Goal: Information Seeking & Learning: Learn about a topic

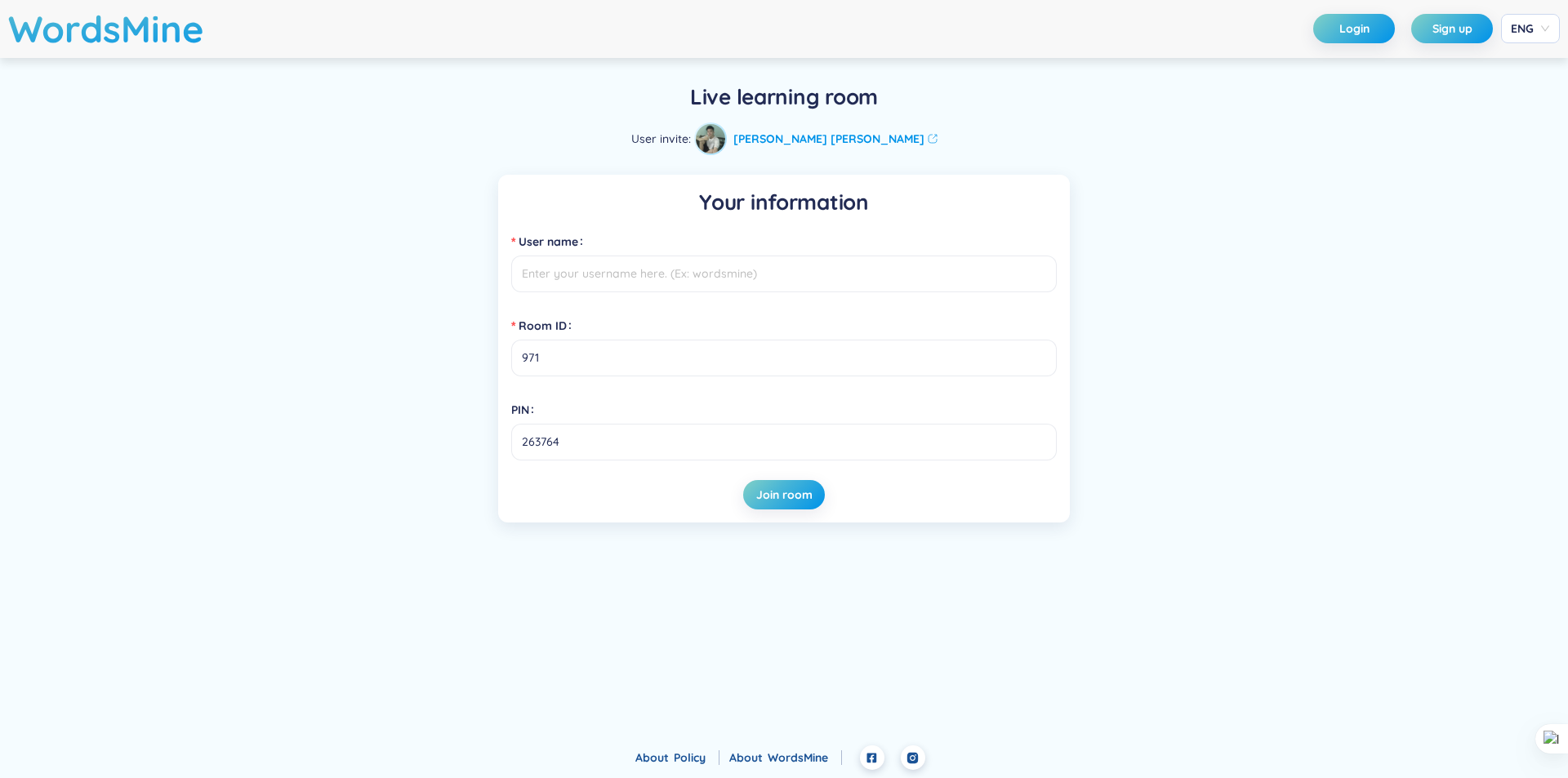
click at [770, 278] on input "User name" at bounding box center [784, 274] width 546 height 37
type input "T"
type input "nho?"
click at [818, 485] on button "Join room" at bounding box center [784, 494] width 82 height 29
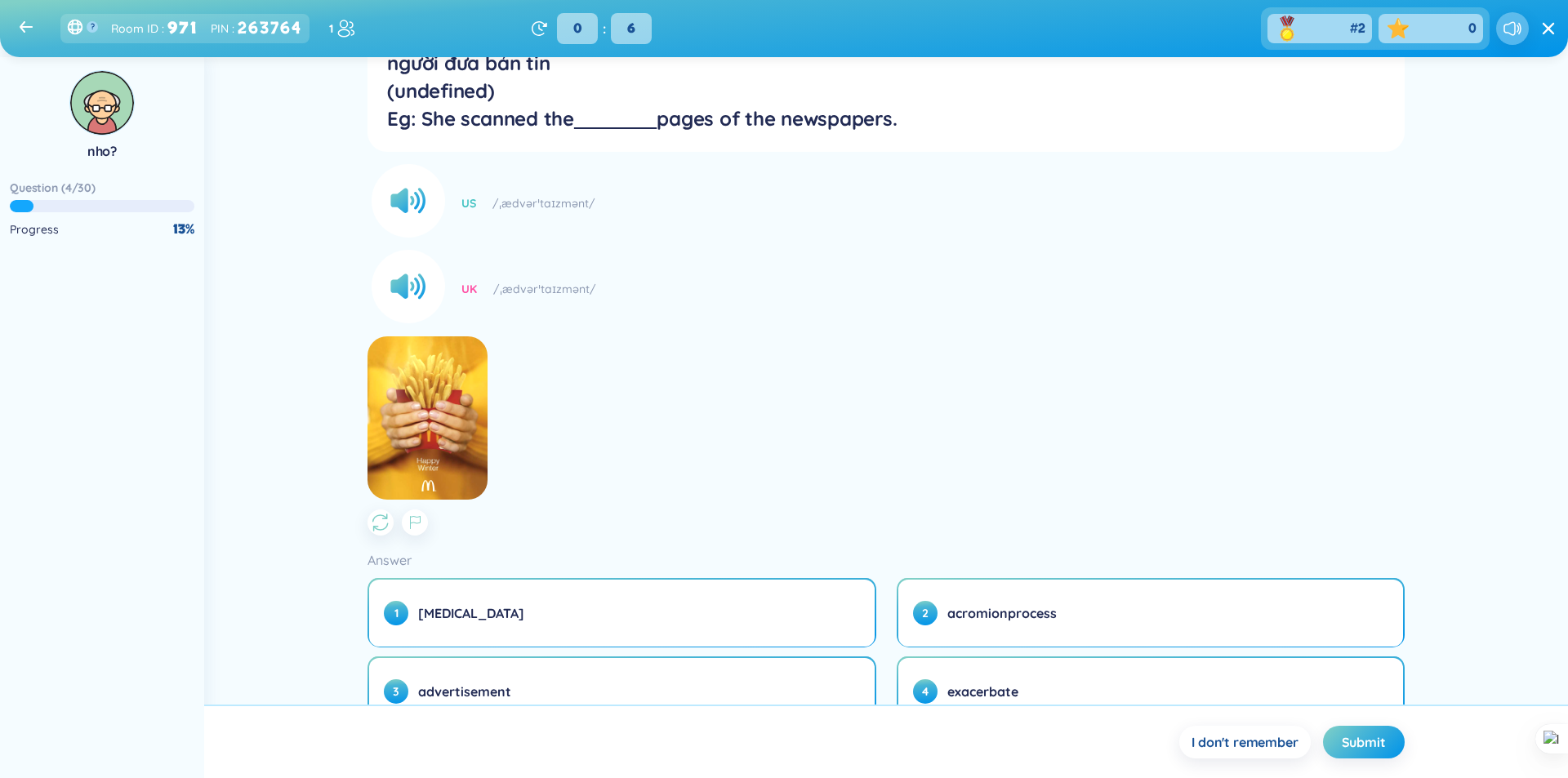
scroll to position [151, 0]
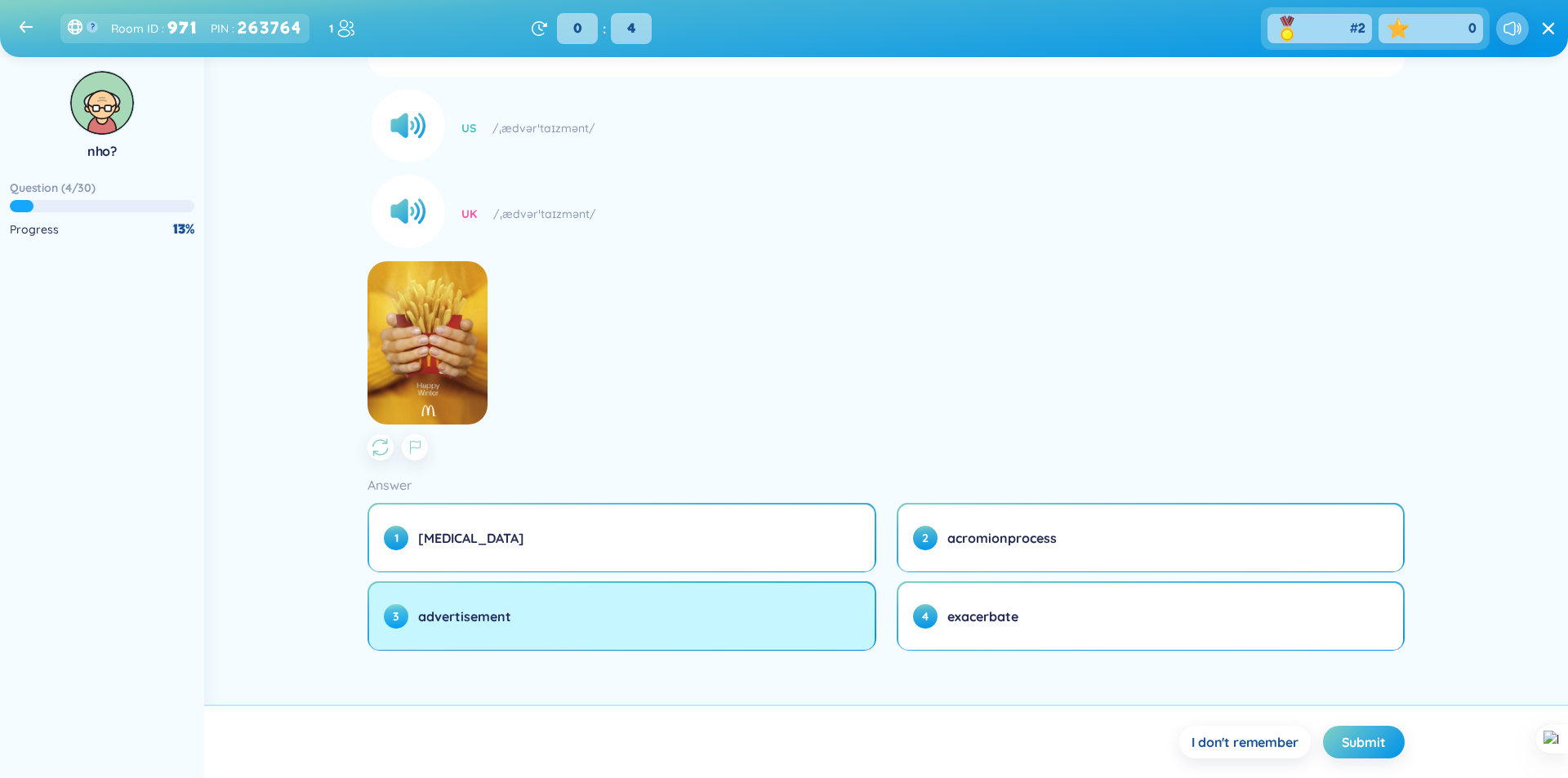
click at [702, 629] on button "3 advertisement" at bounding box center [621, 616] width 505 height 67
click at [729, 630] on button "3 advertisement" at bounding box center [621, 616] width 505 height 67
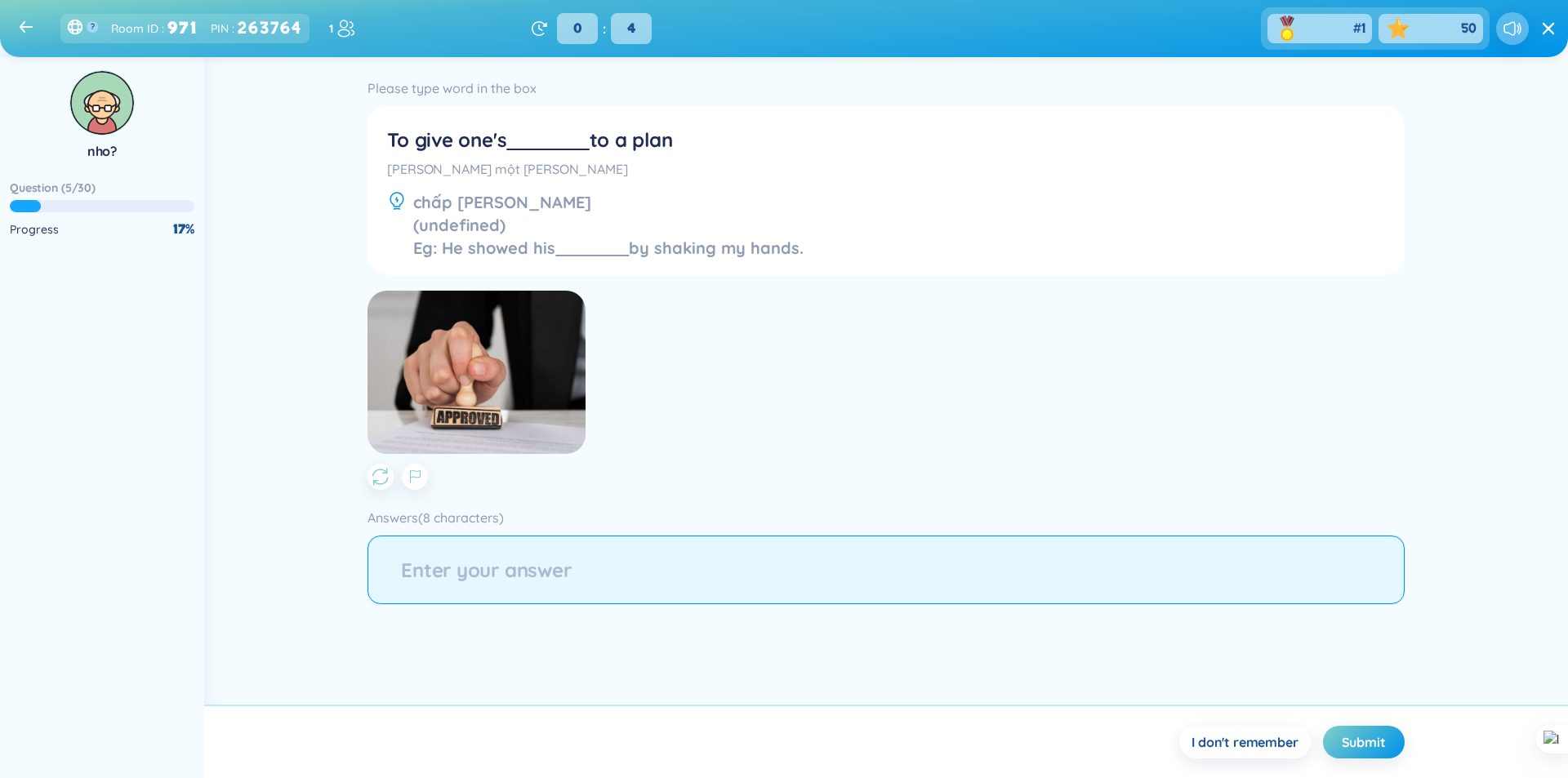
click at [772, 566] on input "string" at bounding box center [886, 570] width 1037 height 69
type input "approva"
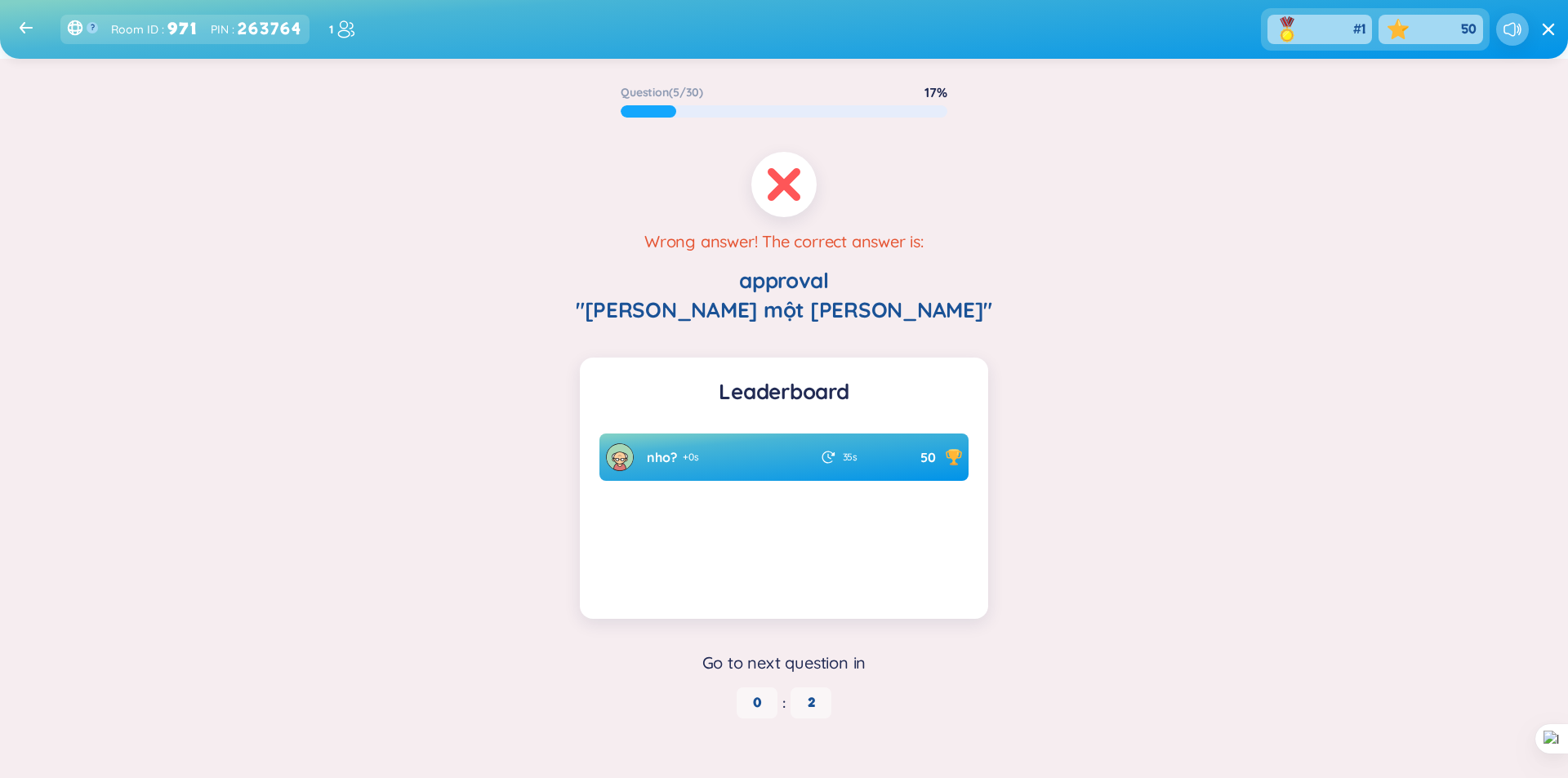
click at [914, 652] on div "Go to next question in" at bounding box center [784, 663] width 1127 height 23
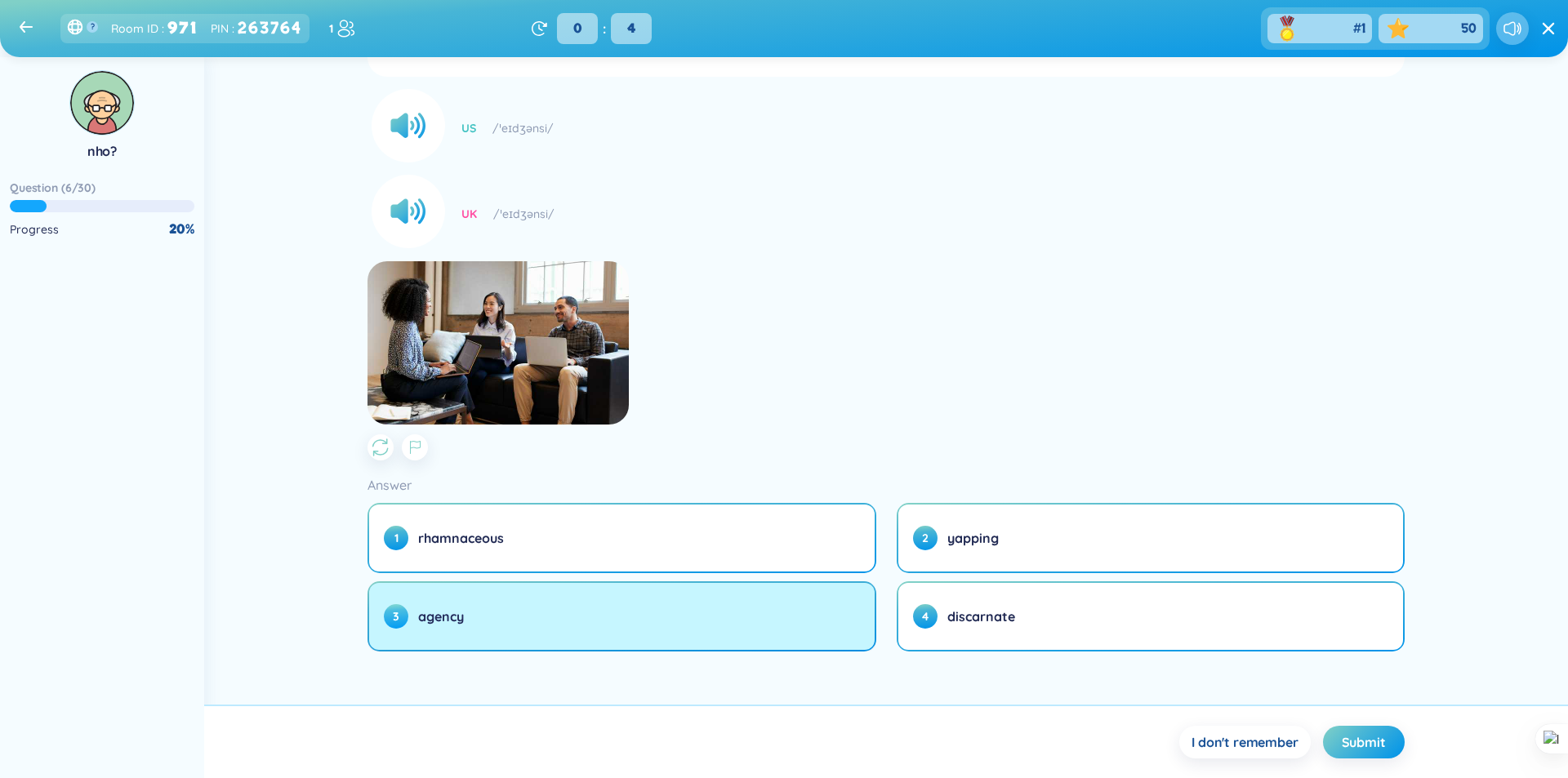
click at [701, 617] on button "3 agency" at bounding box center [621, 616] width 505 height 67
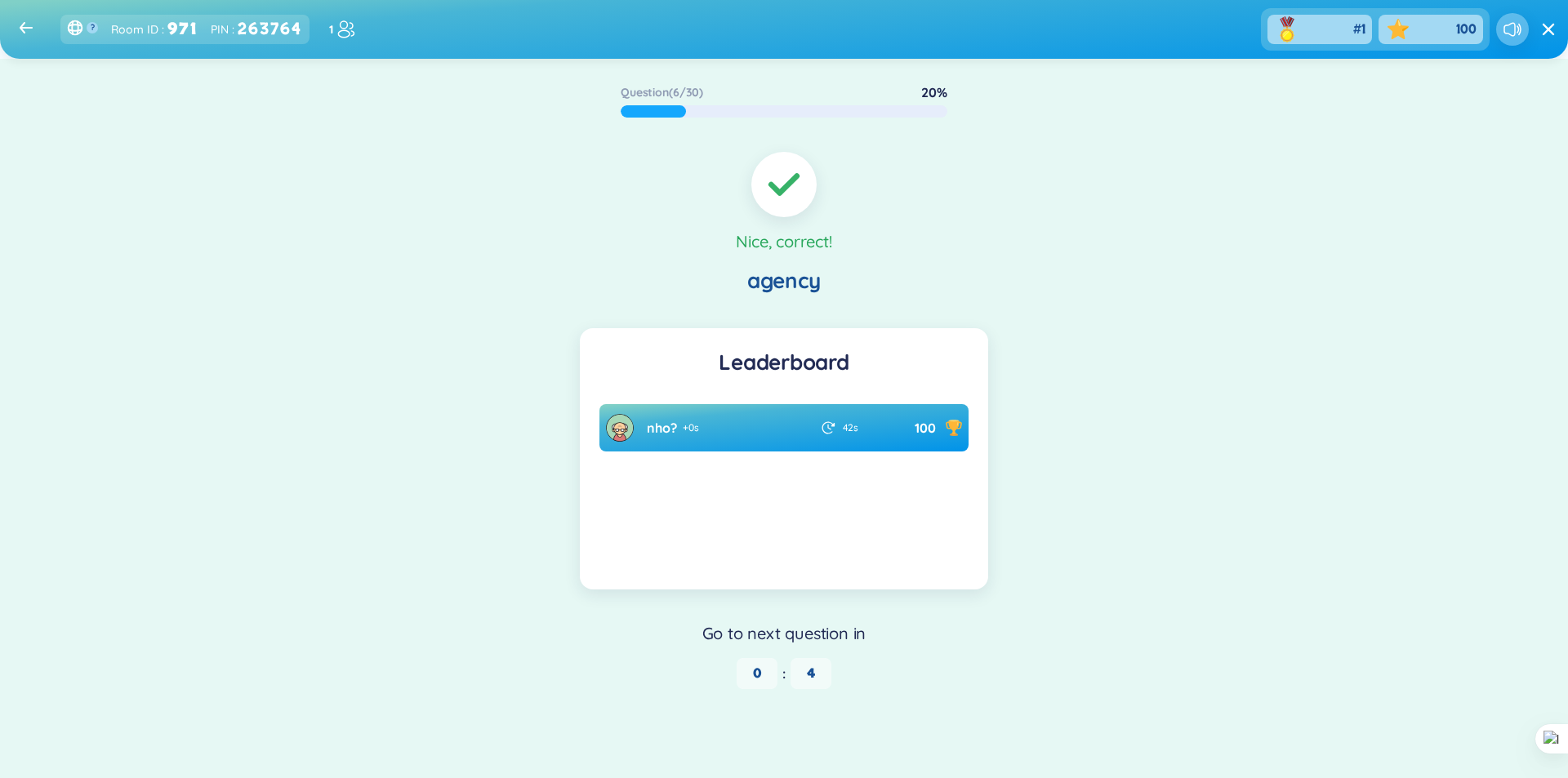
click at [895, 658] on div "Go to next question in 0 : 4" at bounding box center [784, 656] width 1127 height 67
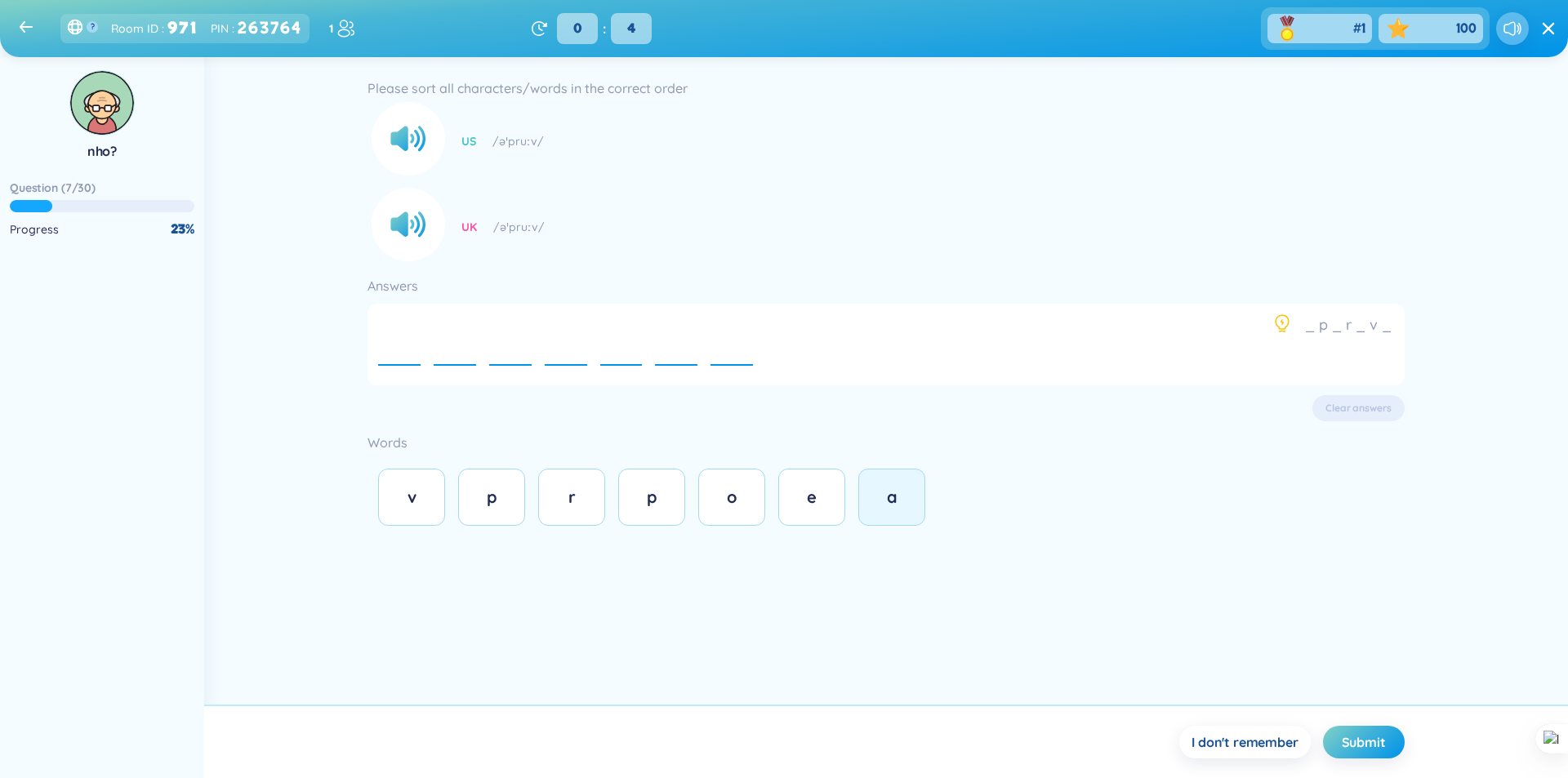
click at [896, 510] on button "a" at bounding box center [891, 497] width 67 height 57
click at [656, 499] on span "p" at bounding box center [652, 497] width 10 height 21
click at [501, 499] on div "p" at bounding box center [491, 498] width 33 height 23
click at [590, 506] on button "r" at bounding box center [571, 497] width 67 height 57
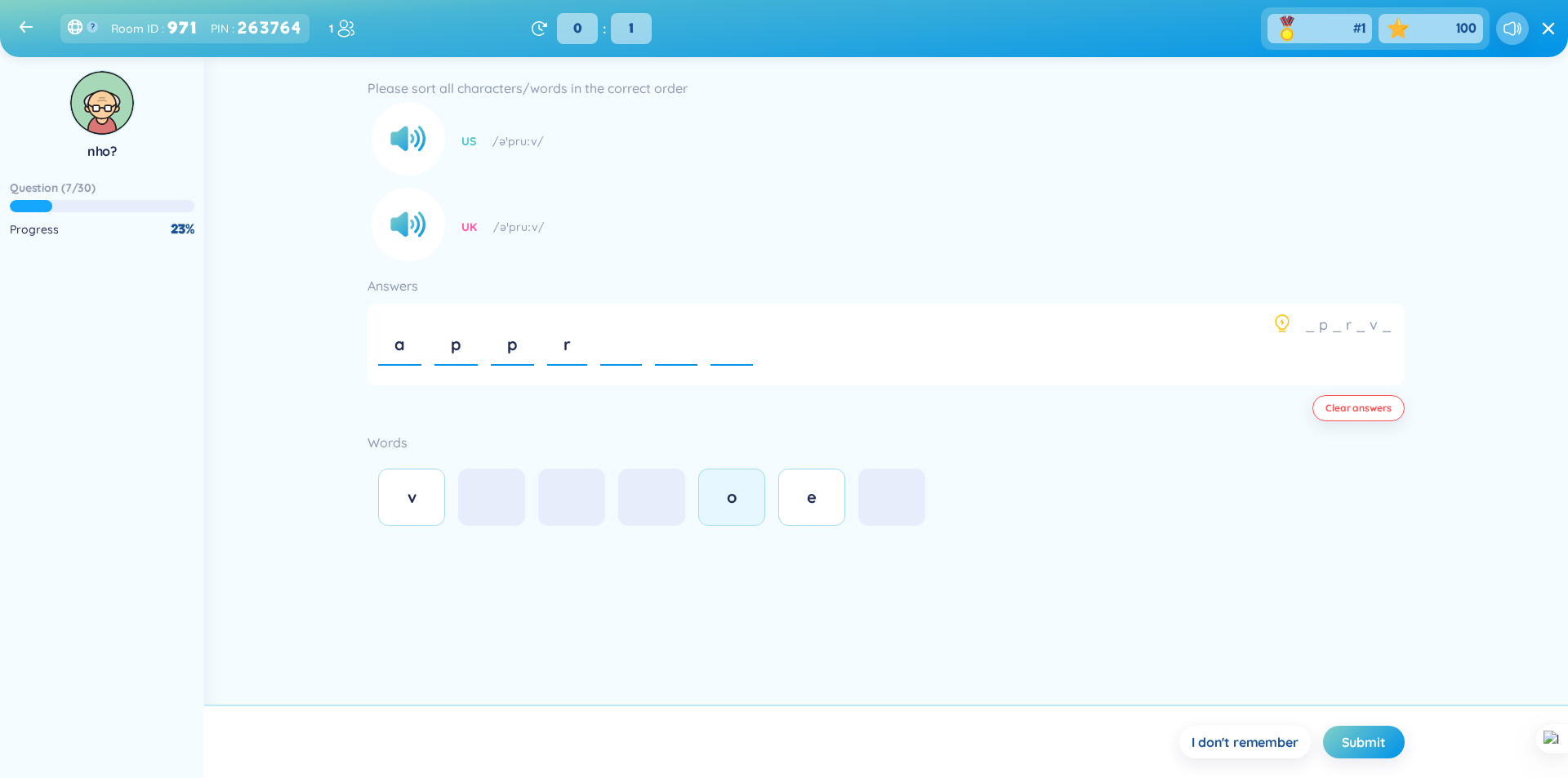
drag, startPoint x: 719, startPoint y: 493, endPoint x: 568, endPoint y: 497, distance: 151.1
click at [719, 494] on div "o" at bounding box center [732, 498] width 33 height 23
click at [433, 511] on button "v" at bounding box center [411, 497] width 67 height 57
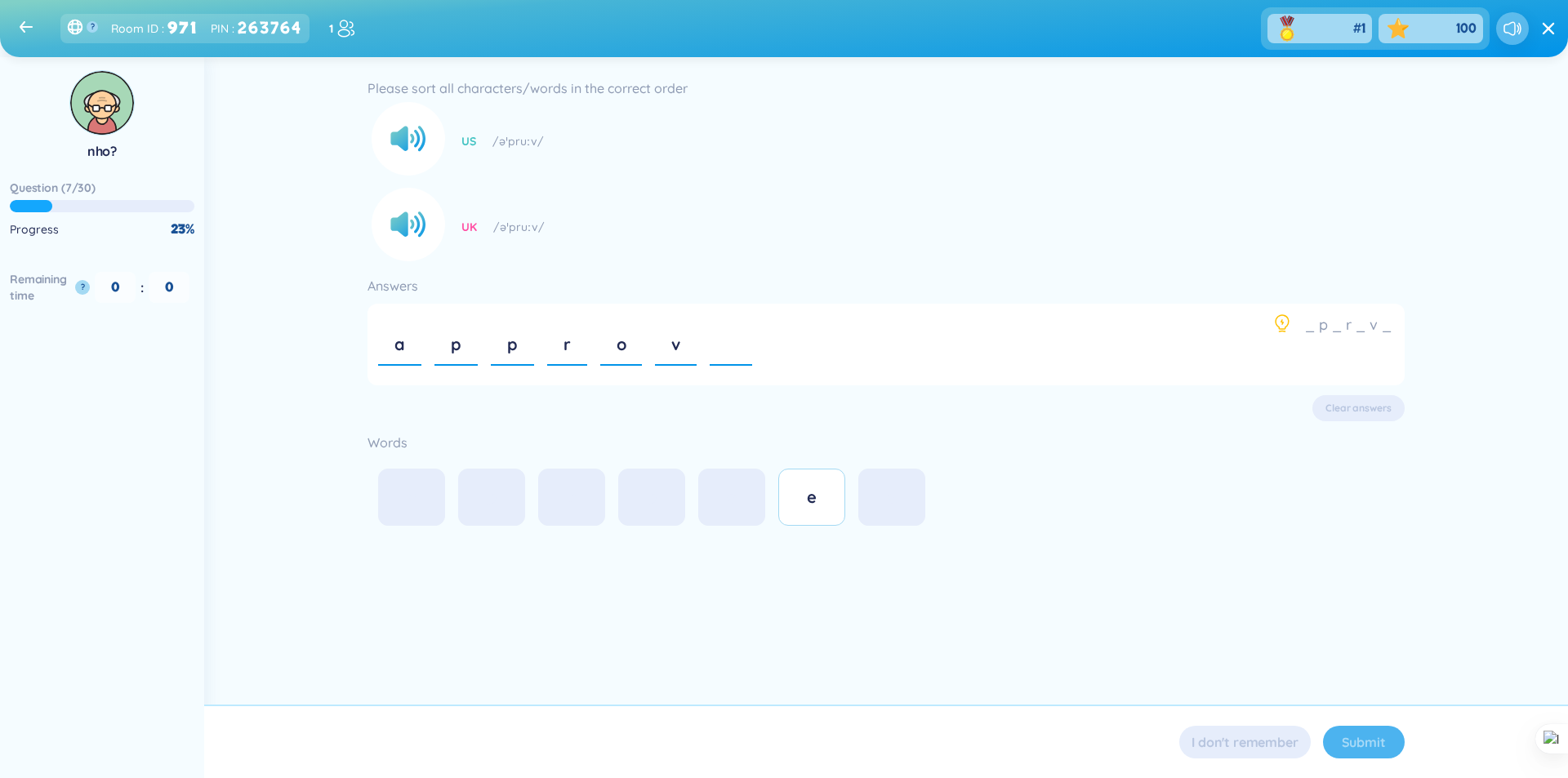
click at [785, 491] on button "e" at bounding box center [811, 497] width 67 height 57
drag, startPoint x: 785, startPoint y: 491, endPoint x: 800, endPoint y: 496, distance: 15.8
click at [787, 491] on button "e" at bounding box center [811, 497] width 67 height 57
click at [800, 495] on button "e" at bounding box center [811, 497] width 67 height 57
click at [800, 495] on div "e" at bounding box center [812, 498] width 33 height 23
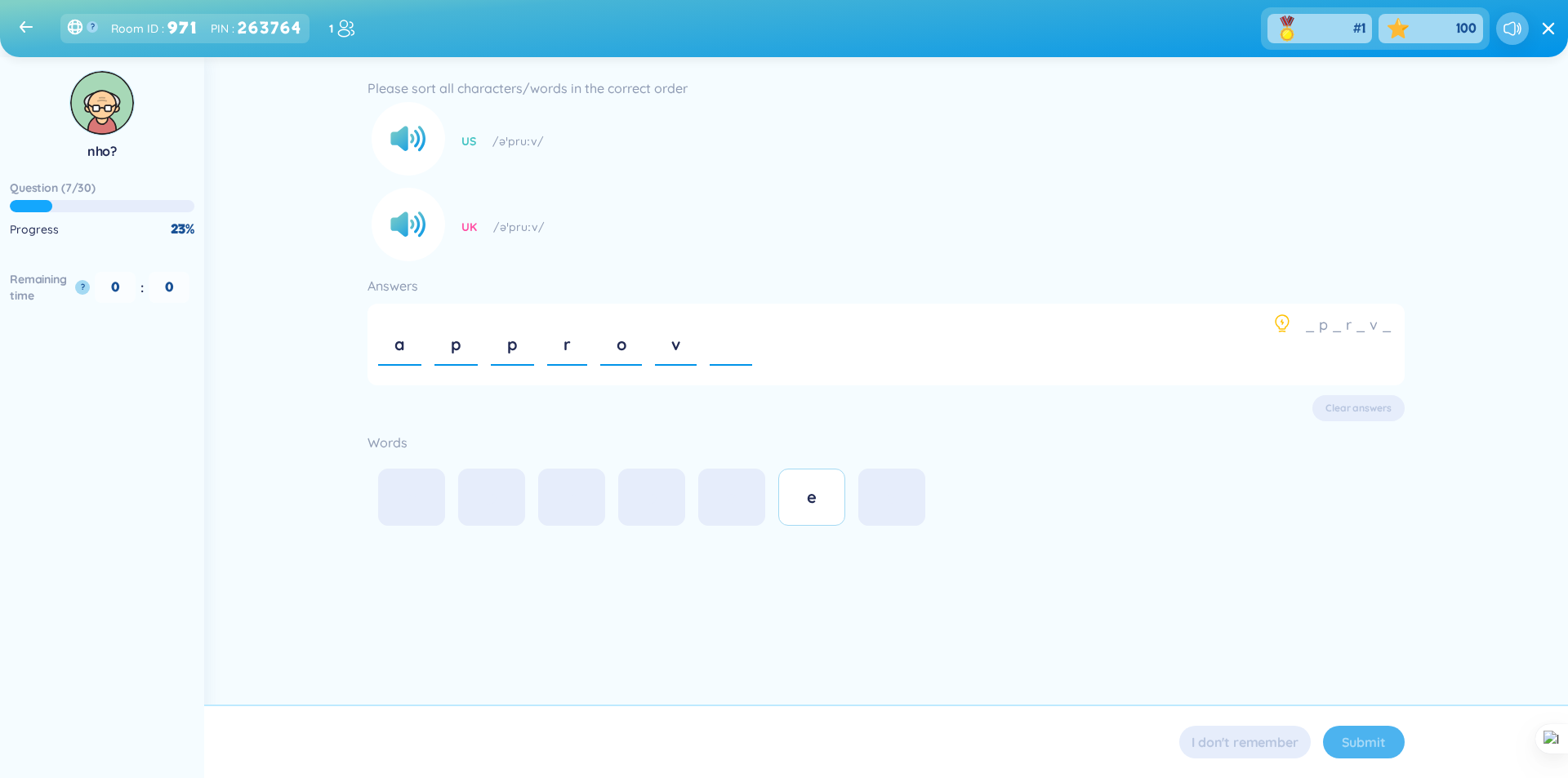
click at [802, 495] on div "e" at bounding box center [812, 498] width 33 height 23
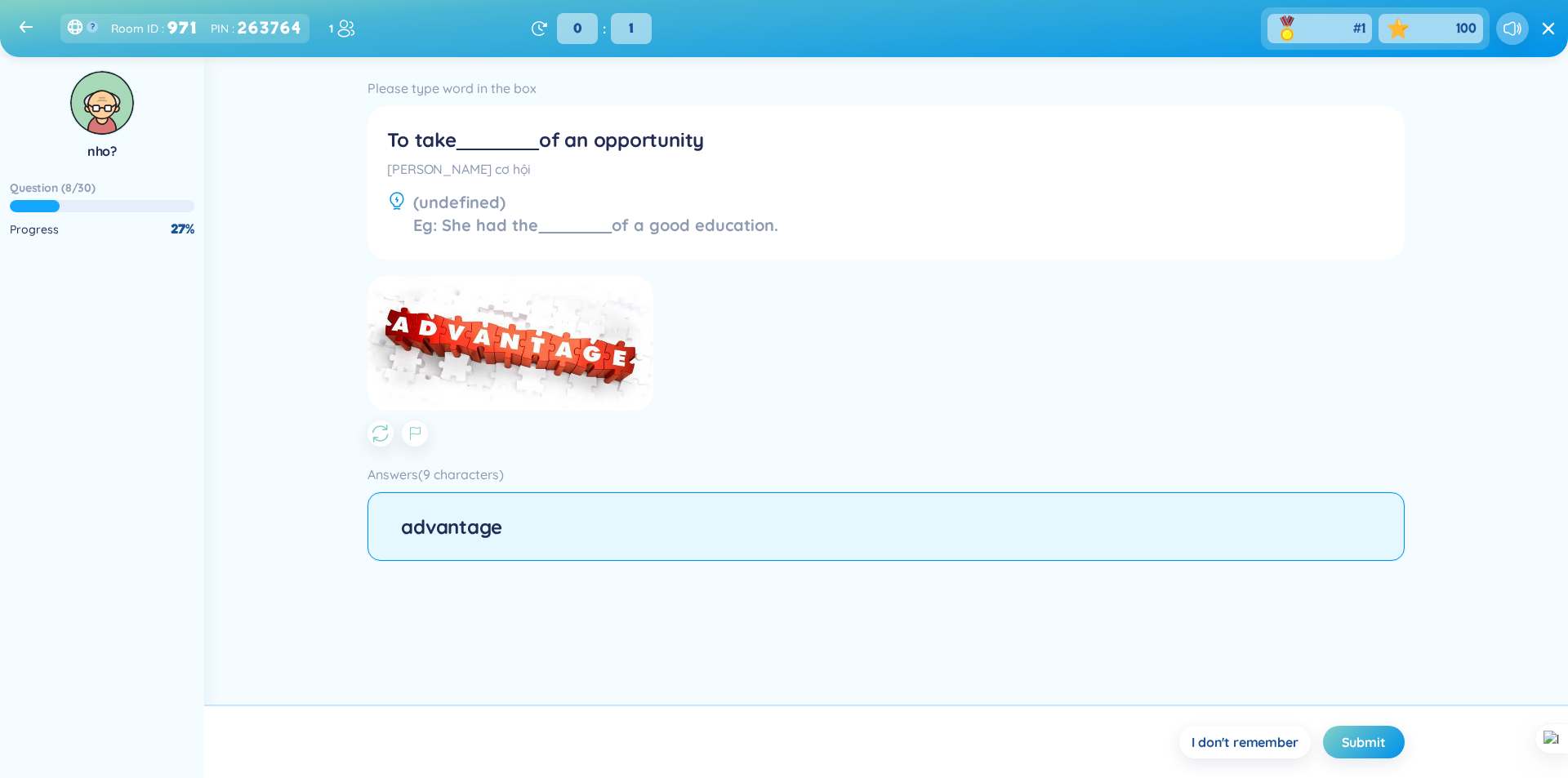
type input "advantage"
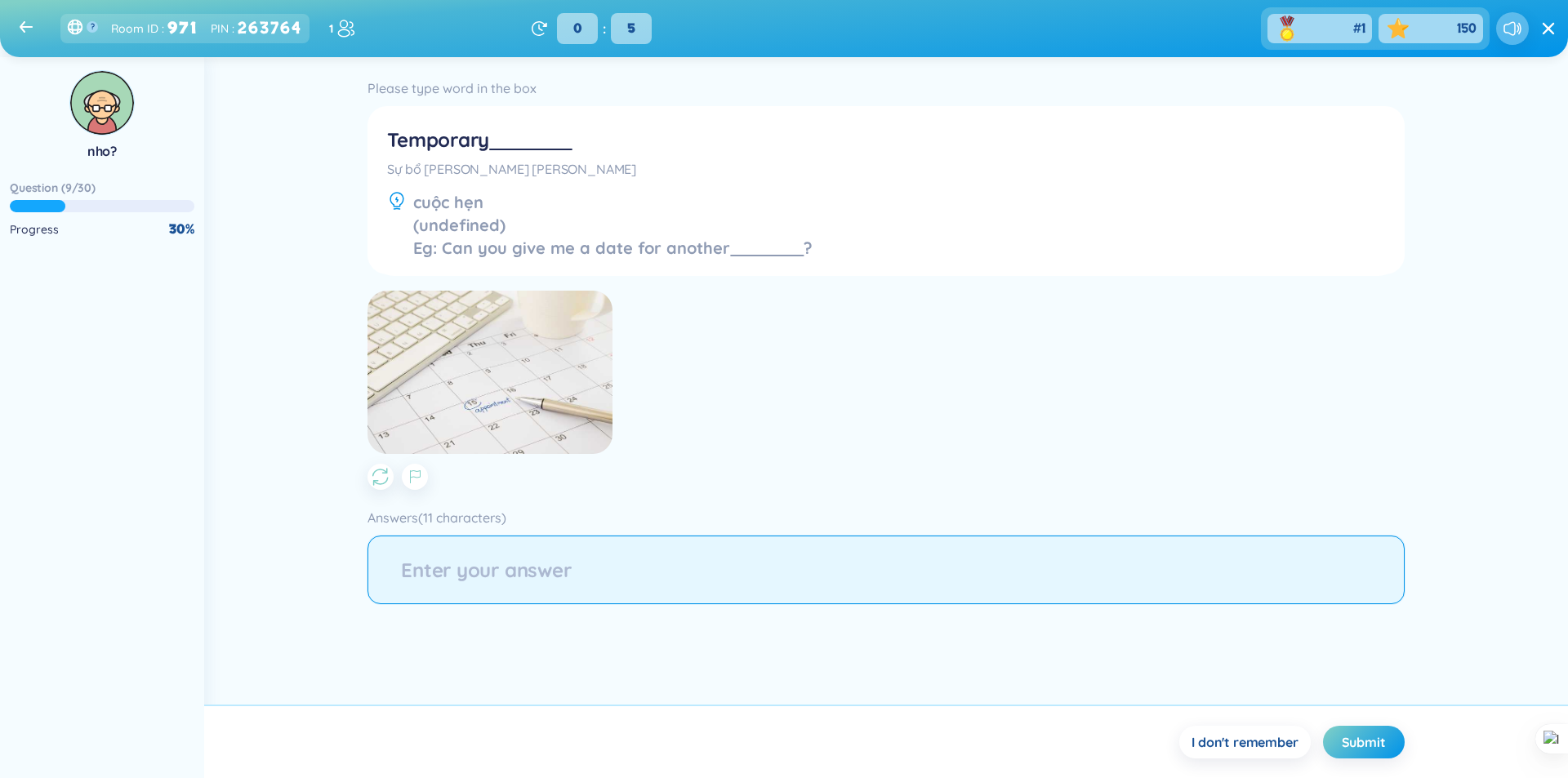
click at [592, 561] on input "string" at bounding box center [886, 570] width 1037 height 69
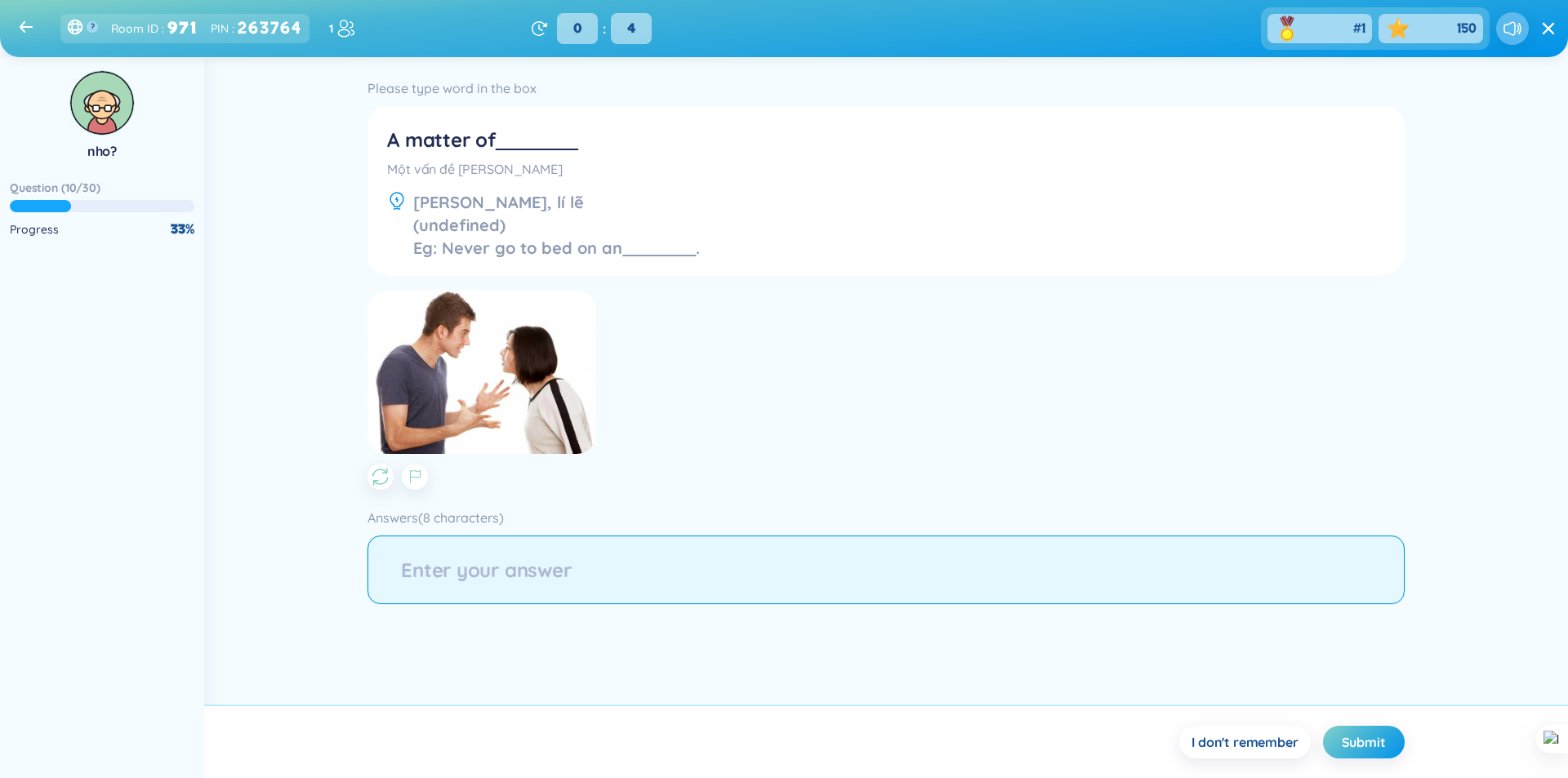
click at [623, 574] on input "string" at bounding box center [886, 570] width 1037 height 69
type input "gủ"
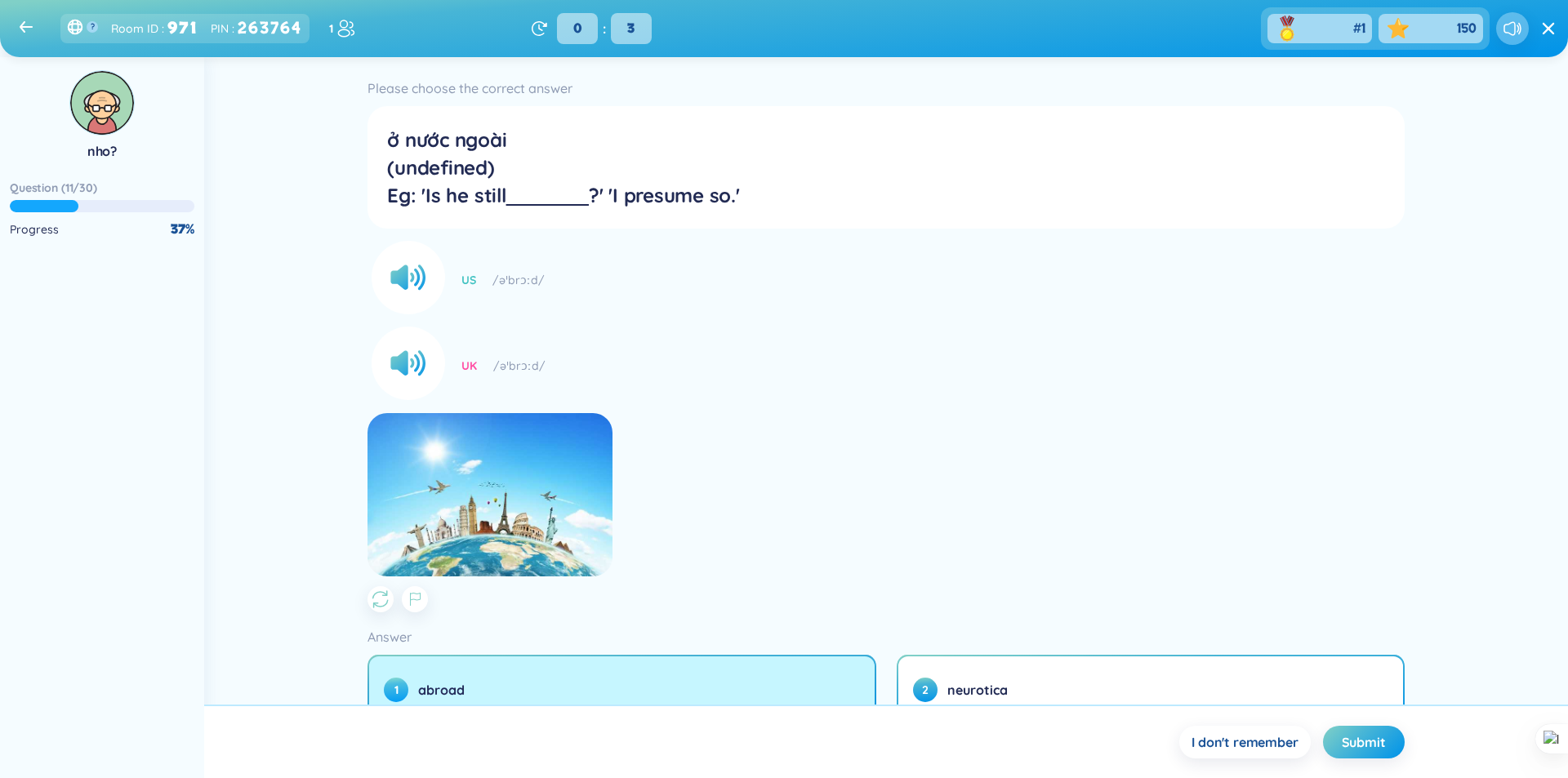
click at [802, 685] on button "1 abroad" at bounding box center [621, 690] width 505 height 67
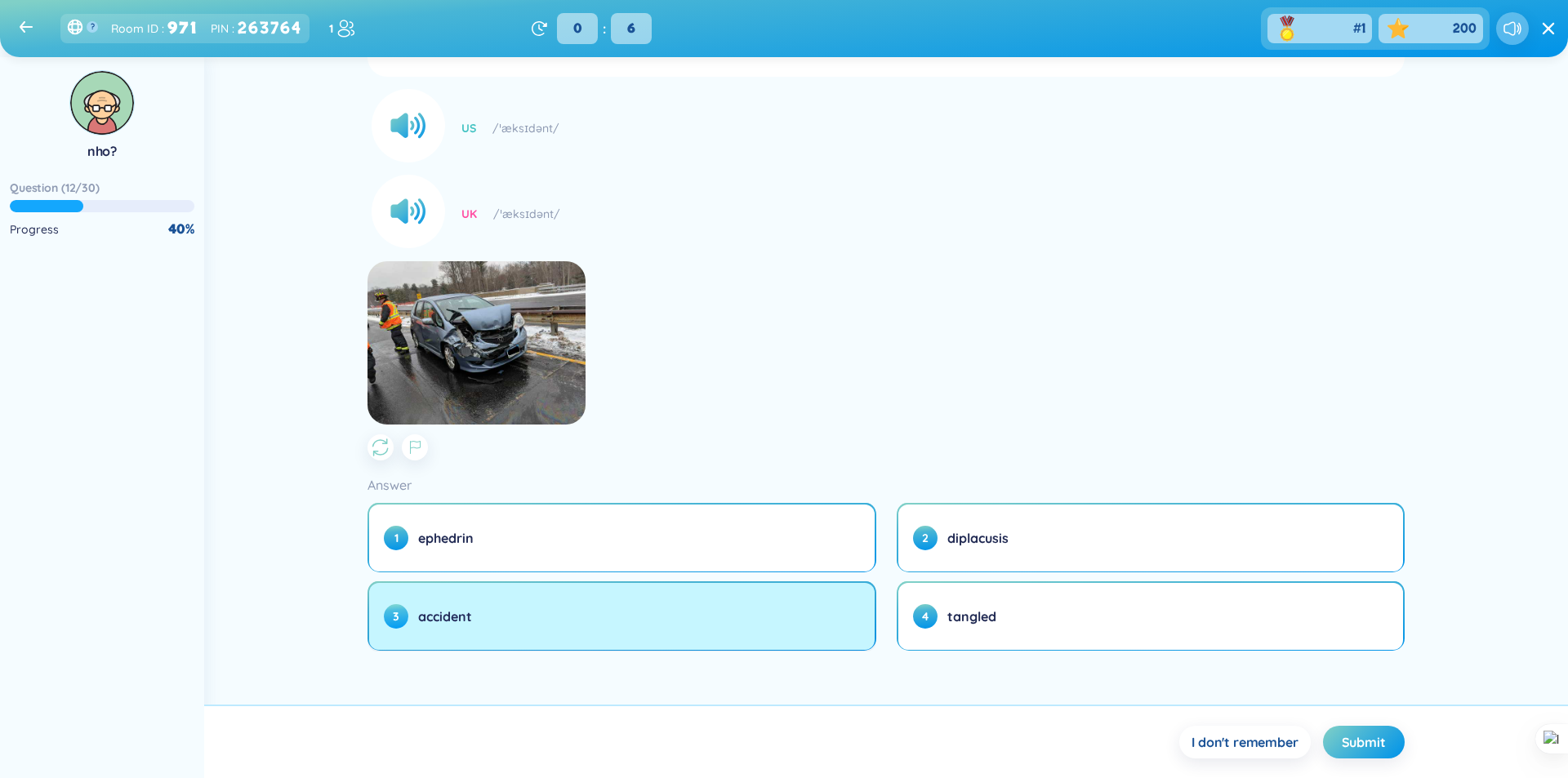
click at [709, 617] on button "3 accident" at bounding box center [621, 616] width 505 height 67
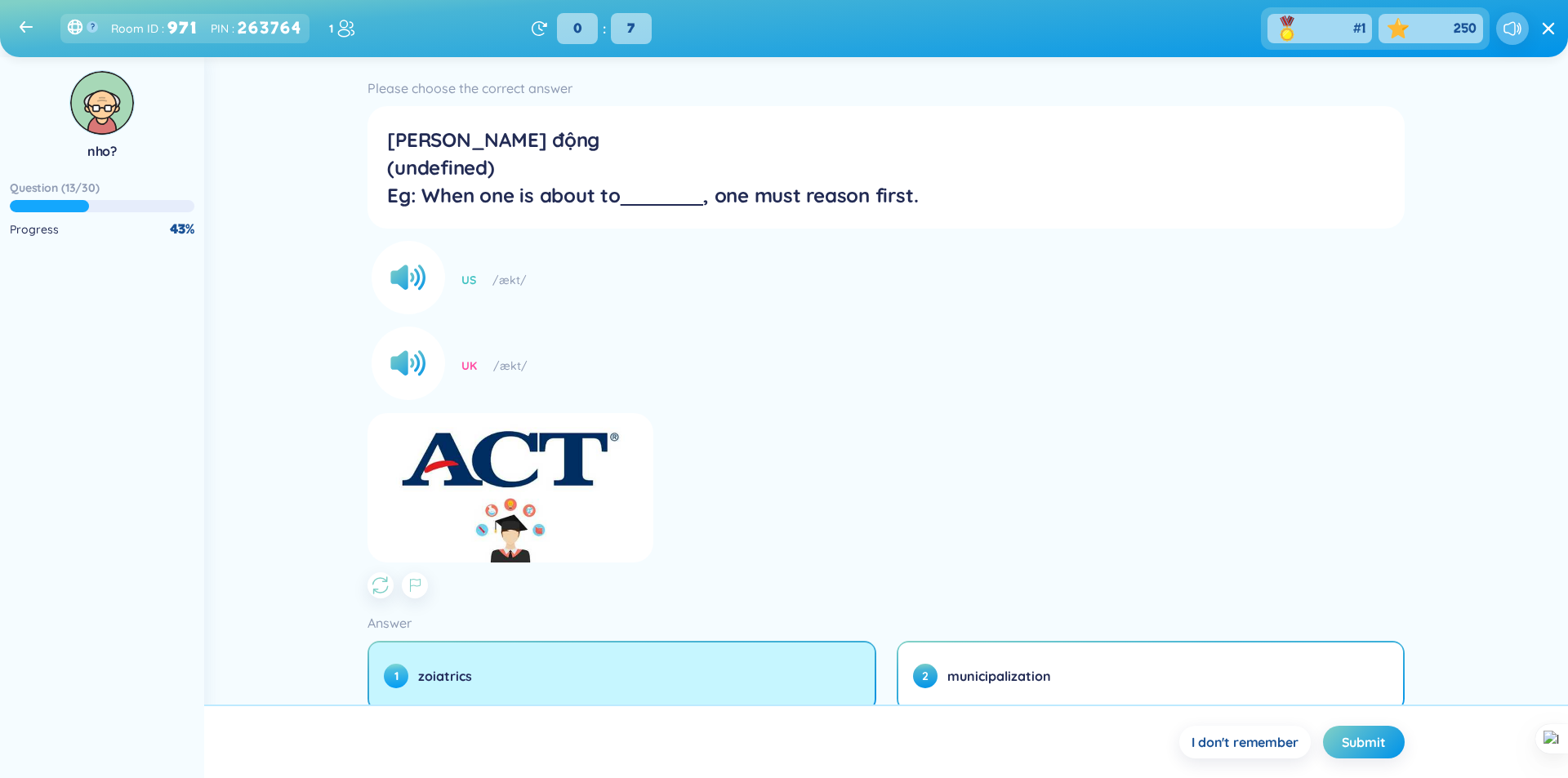
click at [578, 677] on button "1 zoiatrics" at bounding box center [621, 675] width 505 height 67
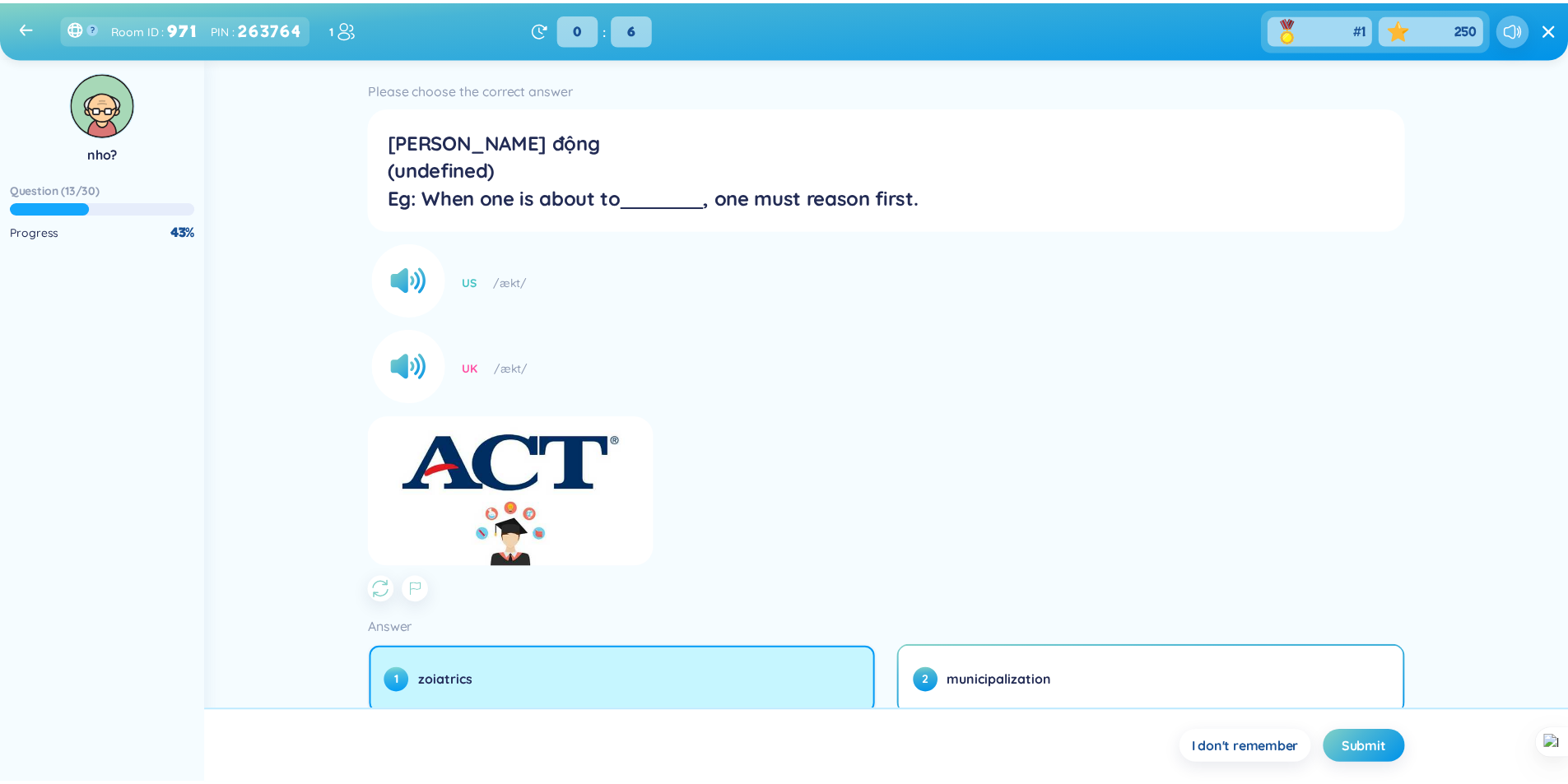
scroll to position [139, 0]
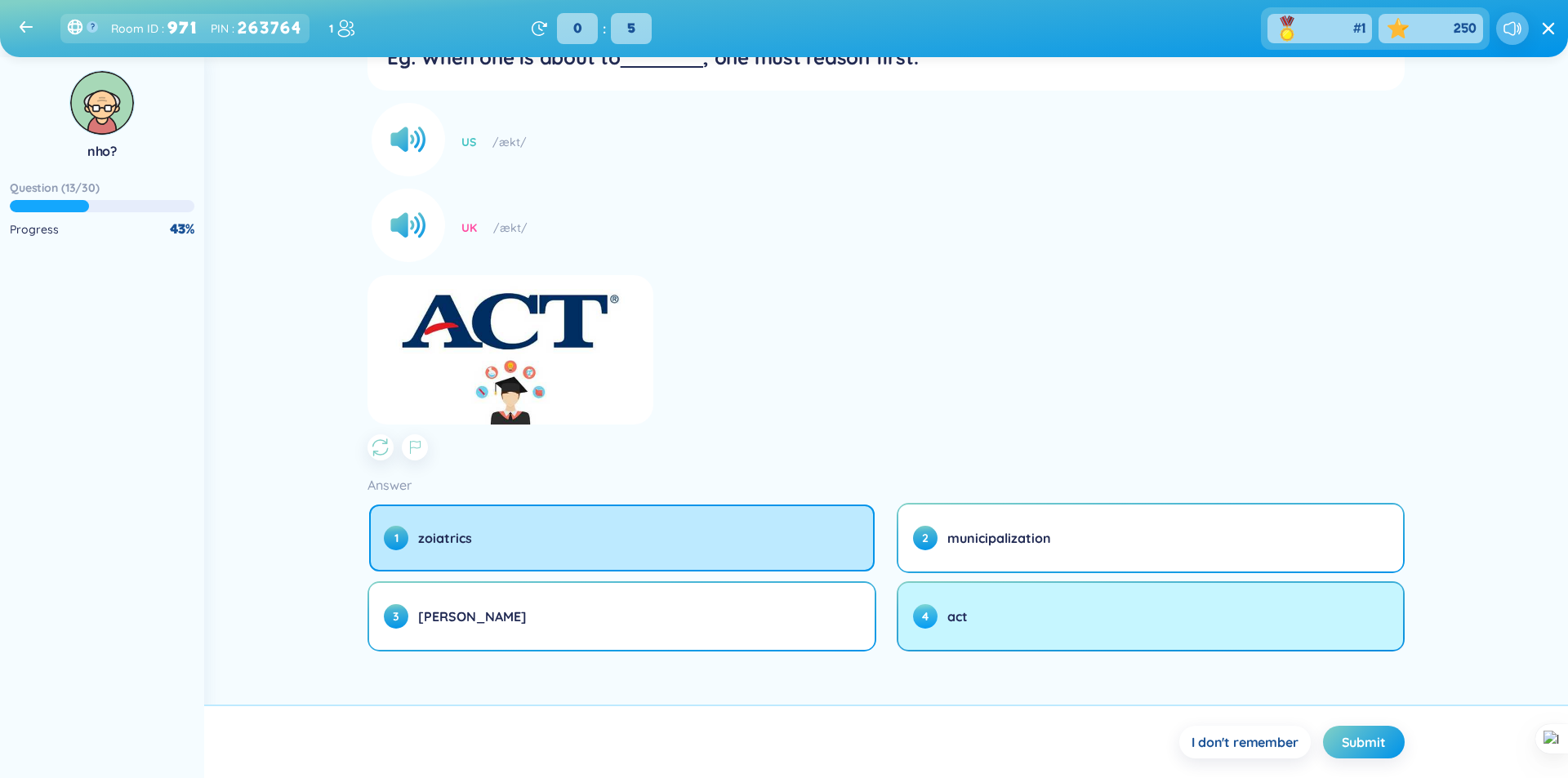
click at [914, 596] on button "4 act" at bounding box center [1150, 616] width 505 height 67
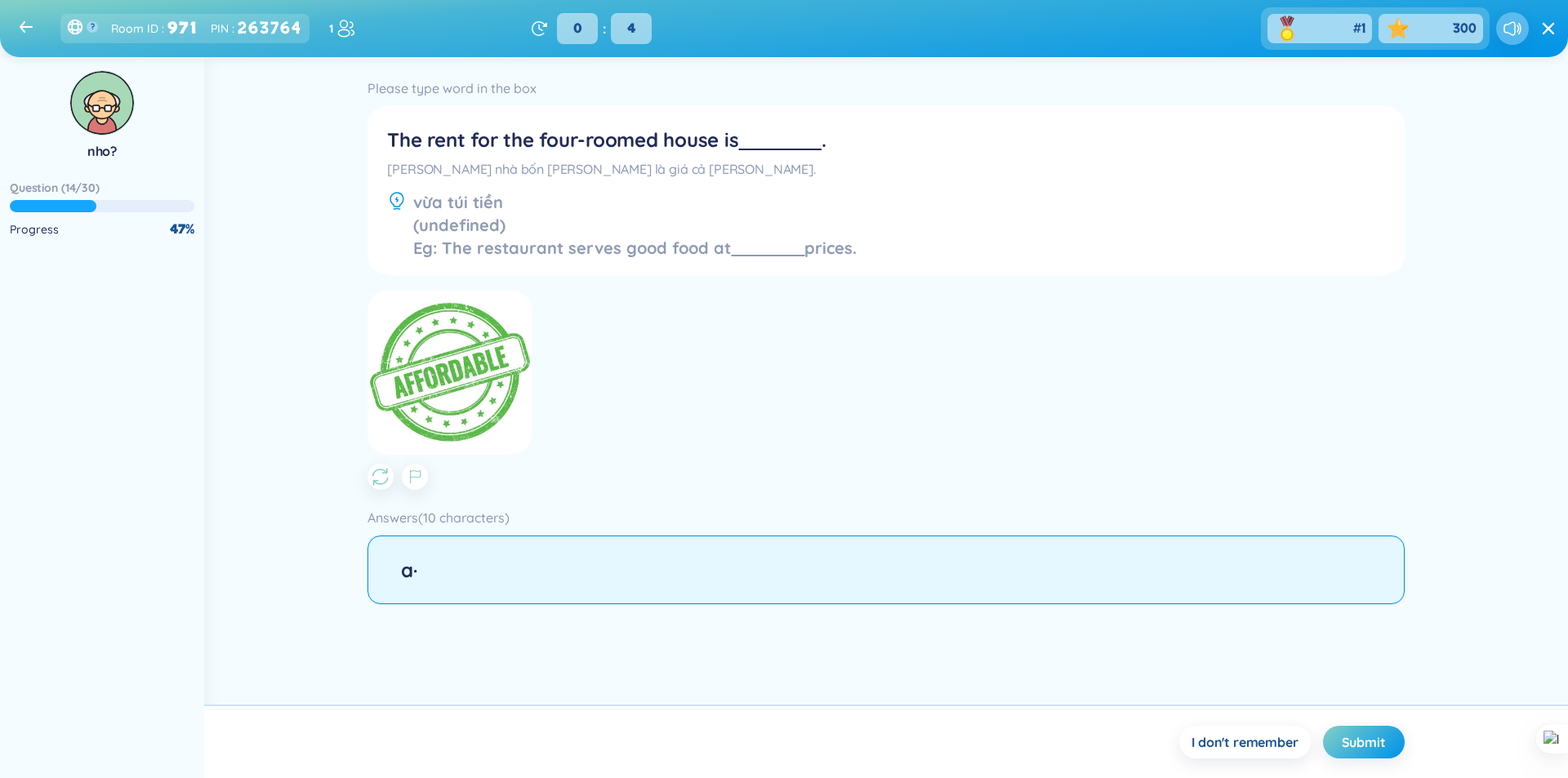
type input "a"
type input "à"
type input "affora"
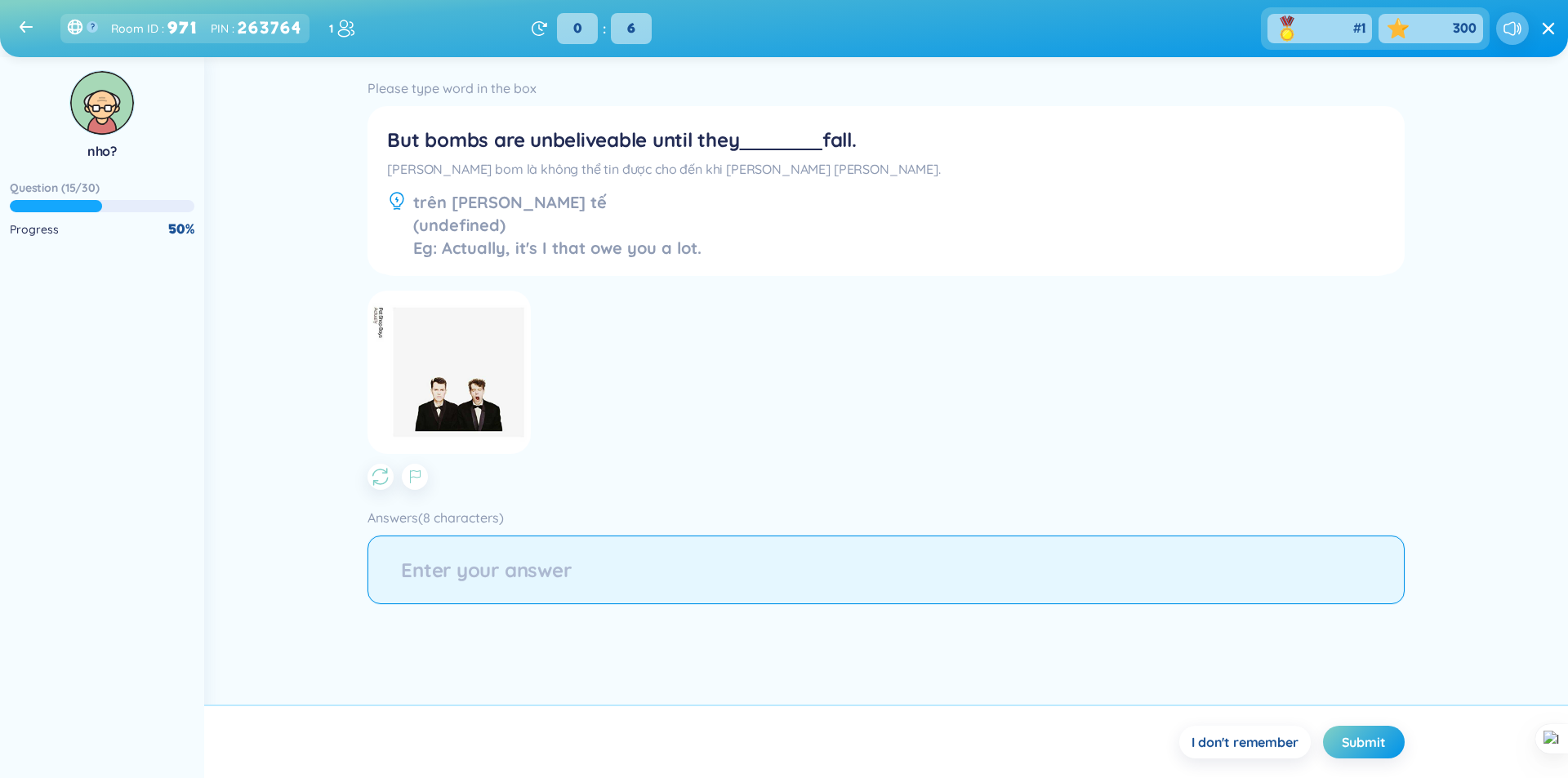
click at [720, 585] on input "string" at bounding box center [886, 570] width 1037 height 69
type input "actually"
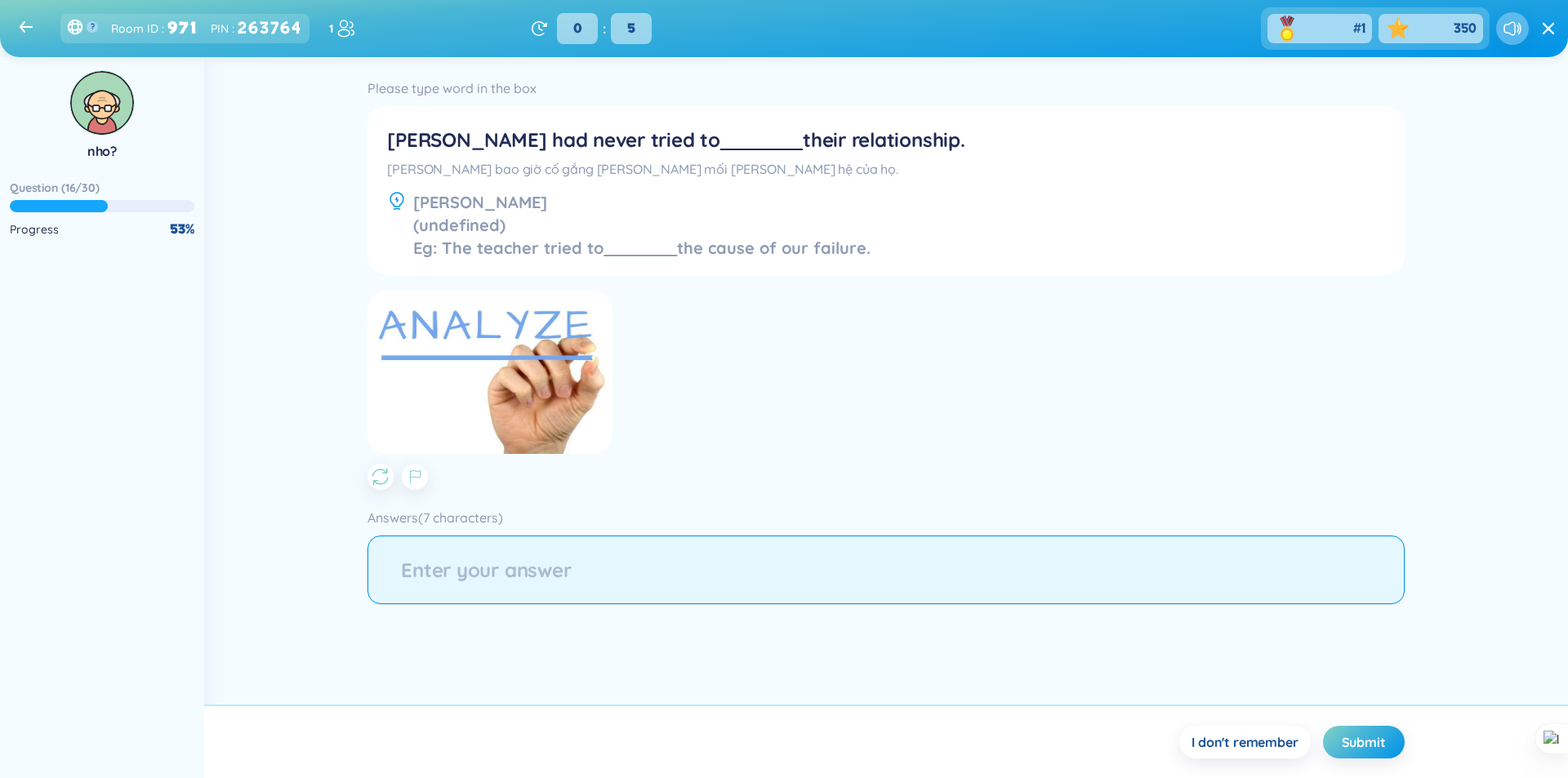
click at [697, 596] on input "string" at bounding box center [886, 570] width 1037 height 69
type input "a"
type input "ân"
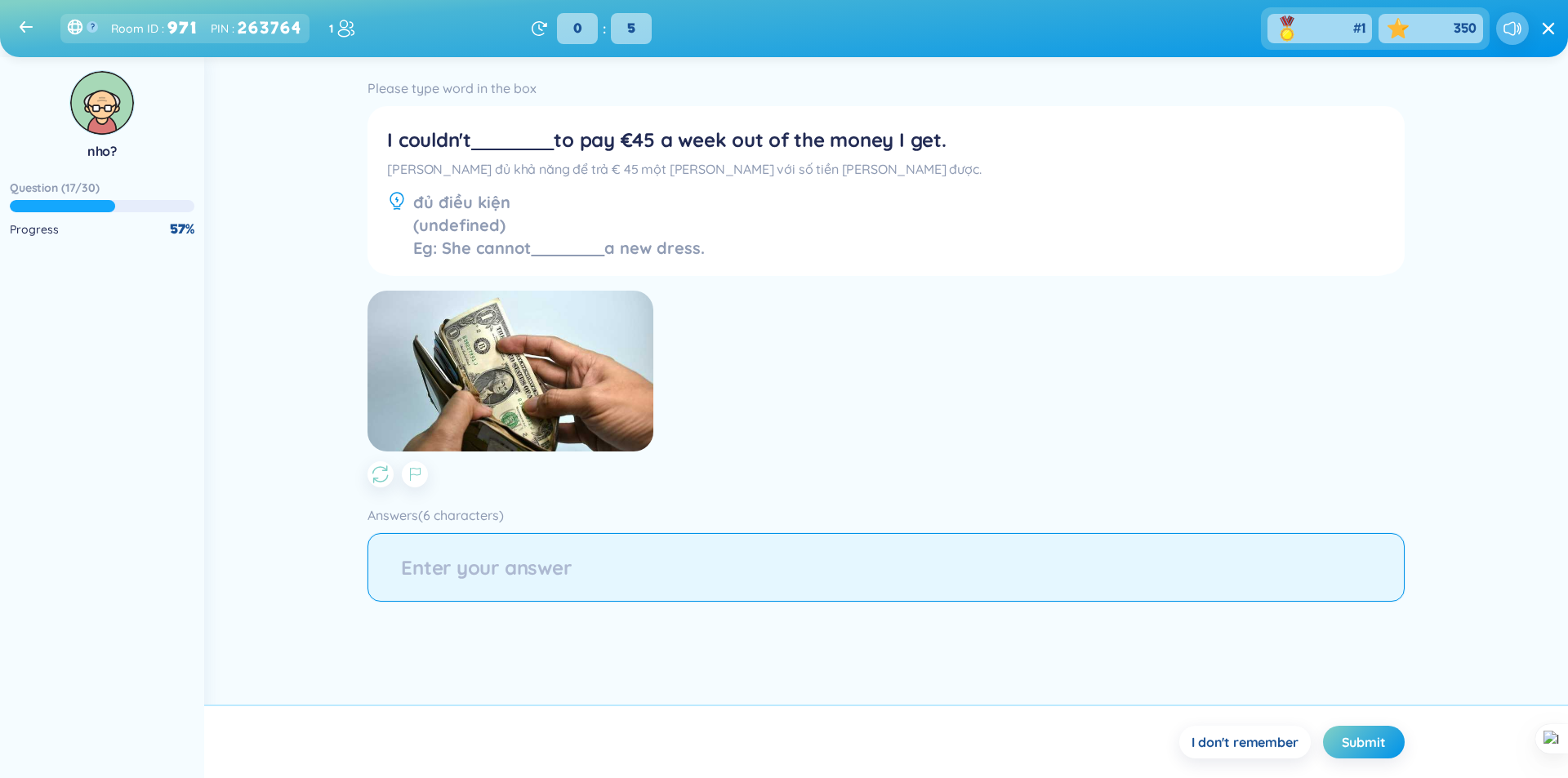
click at [612, 569] on input "string" at bounding box center [886, 567] width 1037 height 69
type input "abilid"
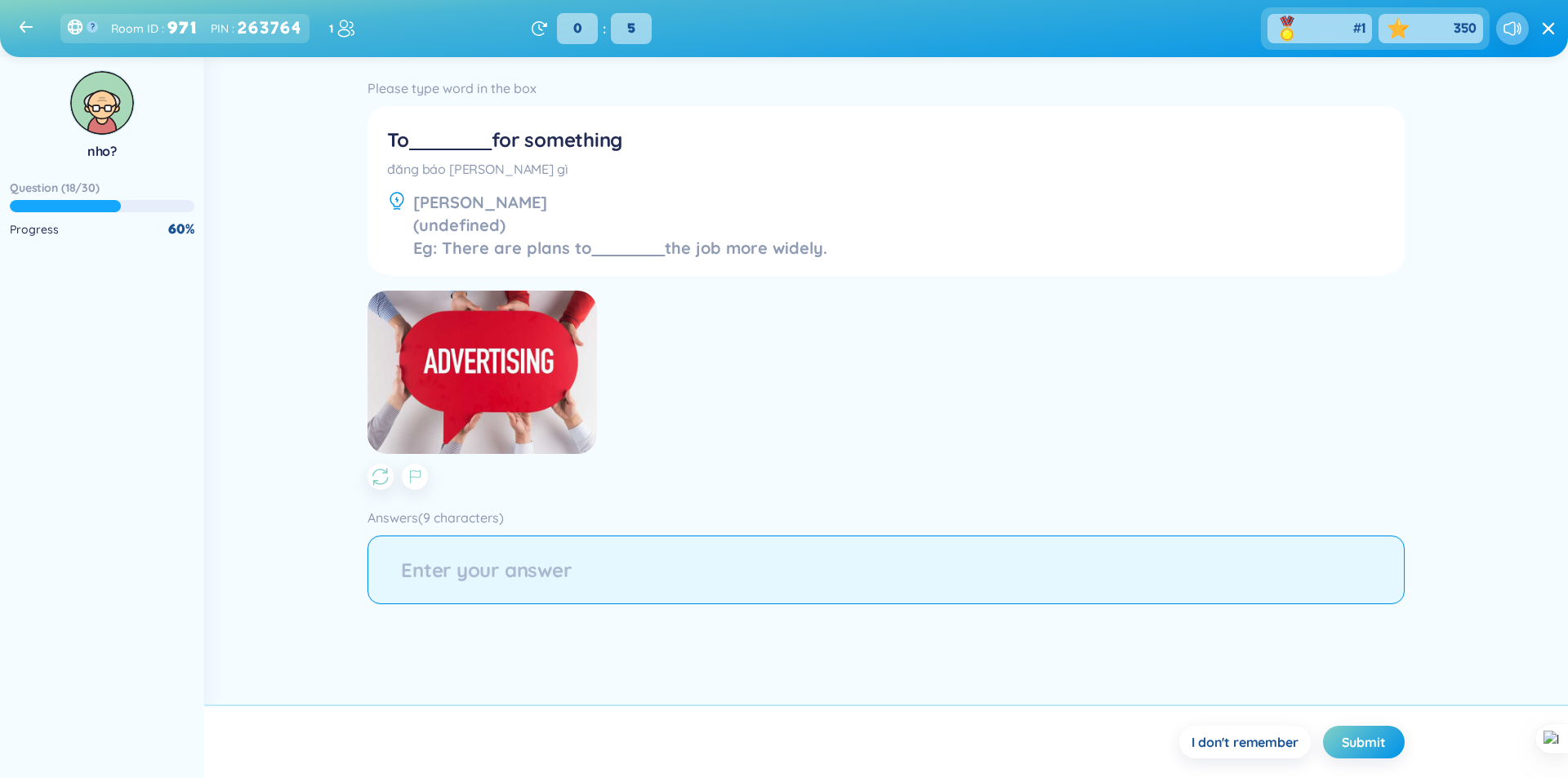
click at [582, 547] on input "string" at bounding box center [886, 570] width 1037 height 69
type input "advise"
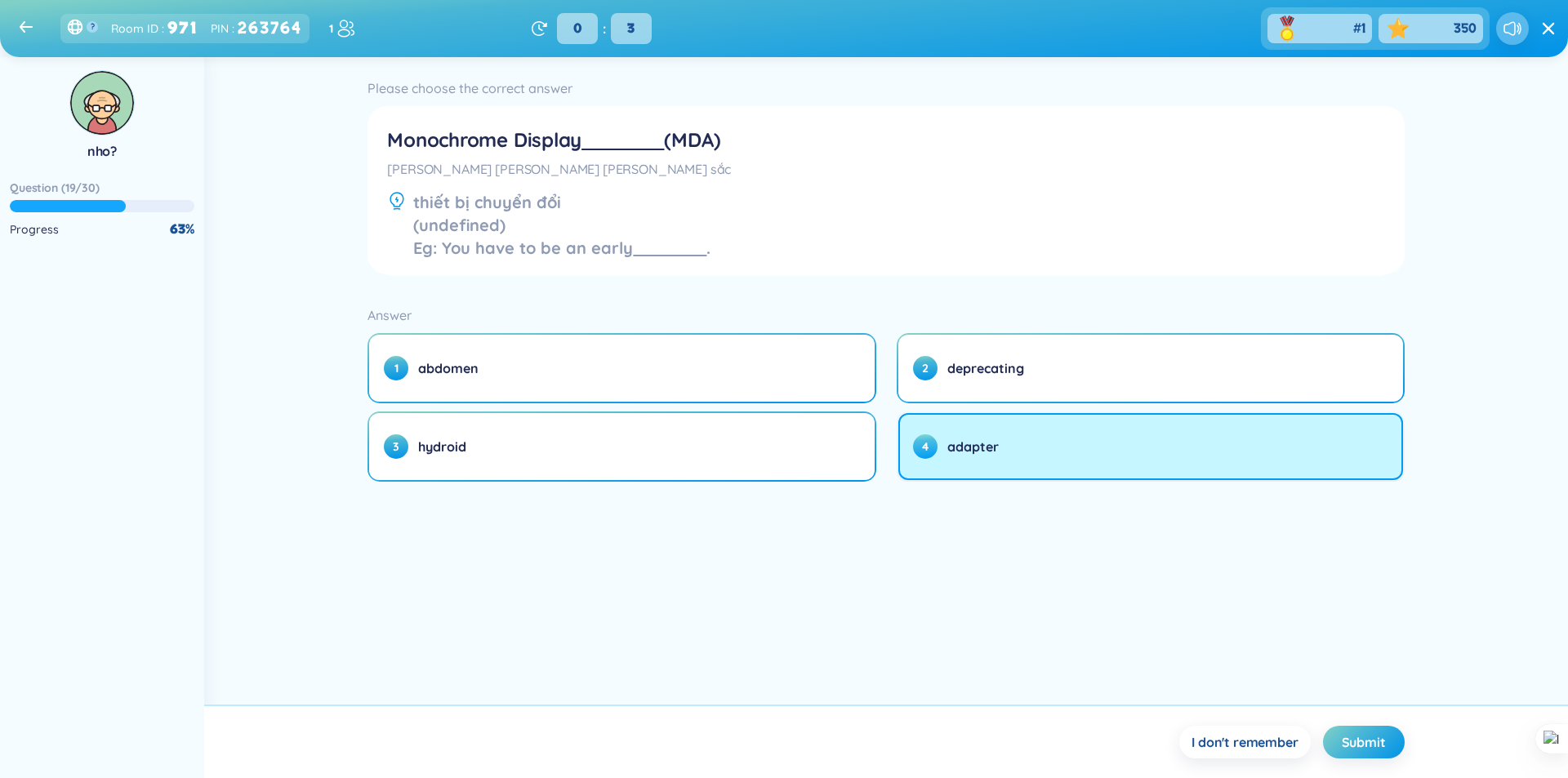
click at [1131, 453] on button "4 adapter" at bounding box center [1150, 446] width 505 height 67
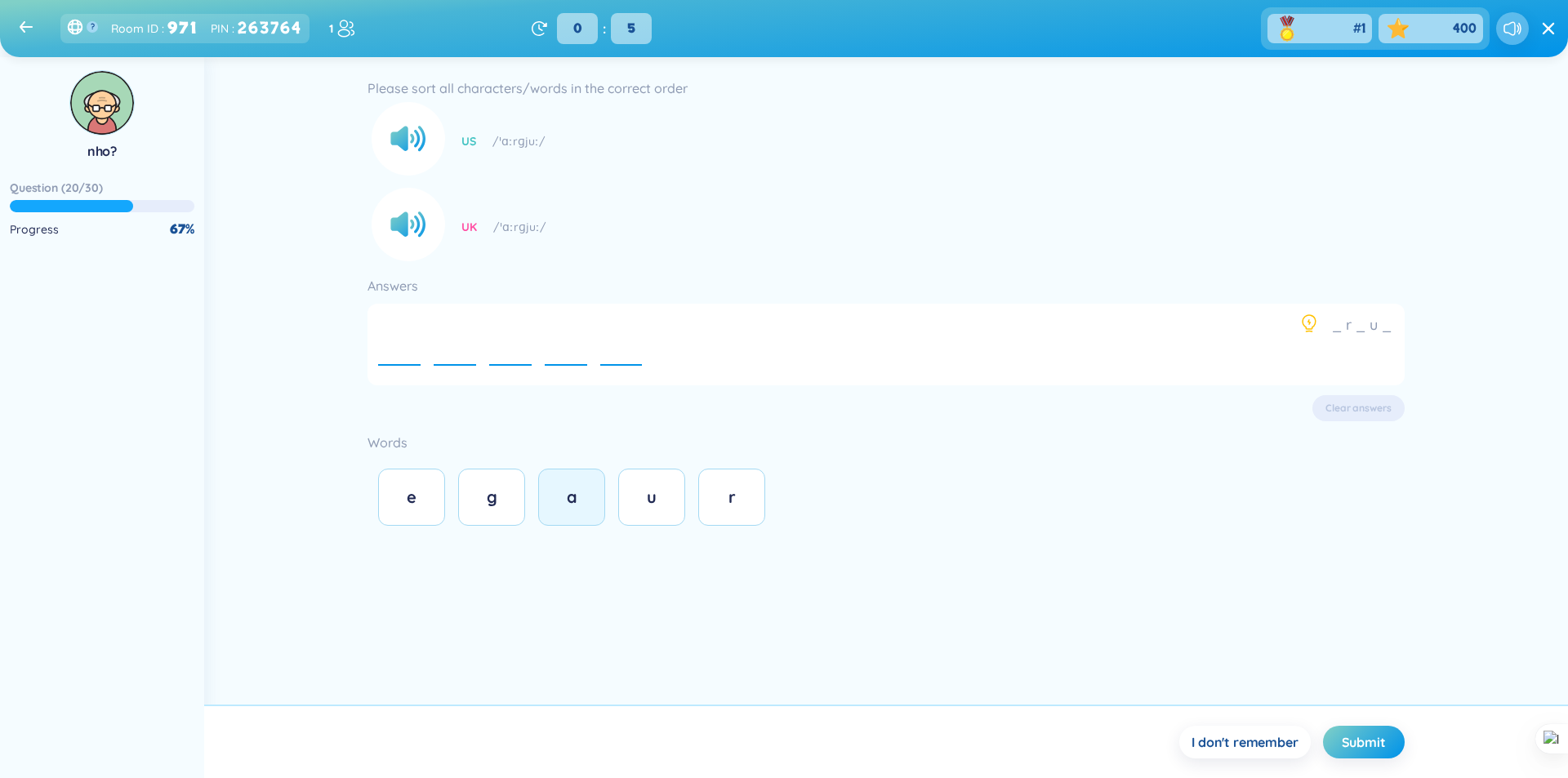
click at [558, 498] on div "a" at bounding box center [571, 498] width 33 height 23
click at [514, 506] on button "g" at bounding box center [491, 497] width 67 height 57
click at [721, 516] on button "r" at bounding box center [731, 497] width 67 height 57
drag, startPoint x: 422, startPoint y: 494, endPoint x: 579, endPoint y: 496, distance: 157.0
click at [430, 496] on button "e" at bounding box center [411, 497] width 67 height 57
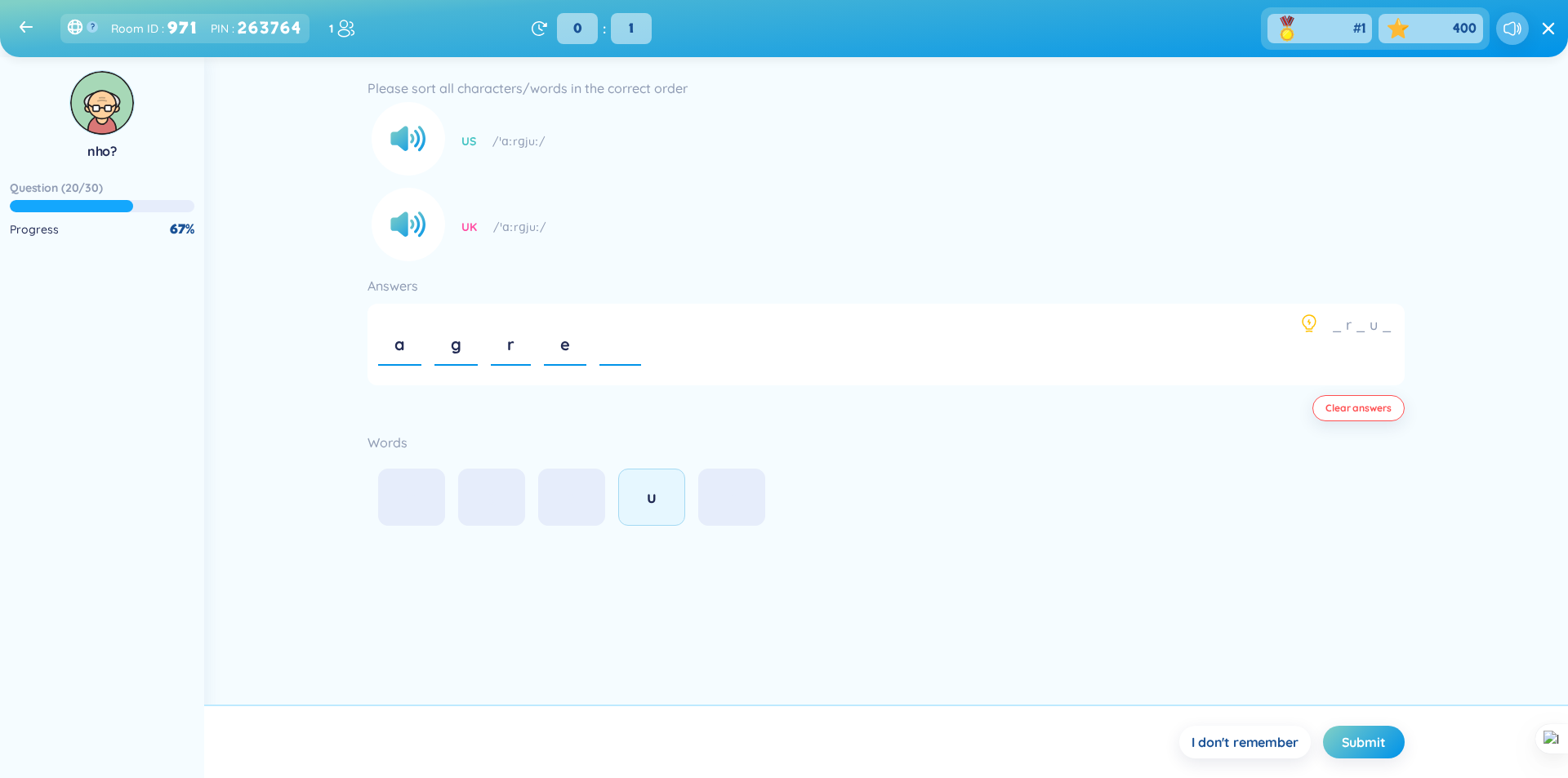
click at [626, 493] on button "u" at bounding box center [651, 497] width 67 height 57
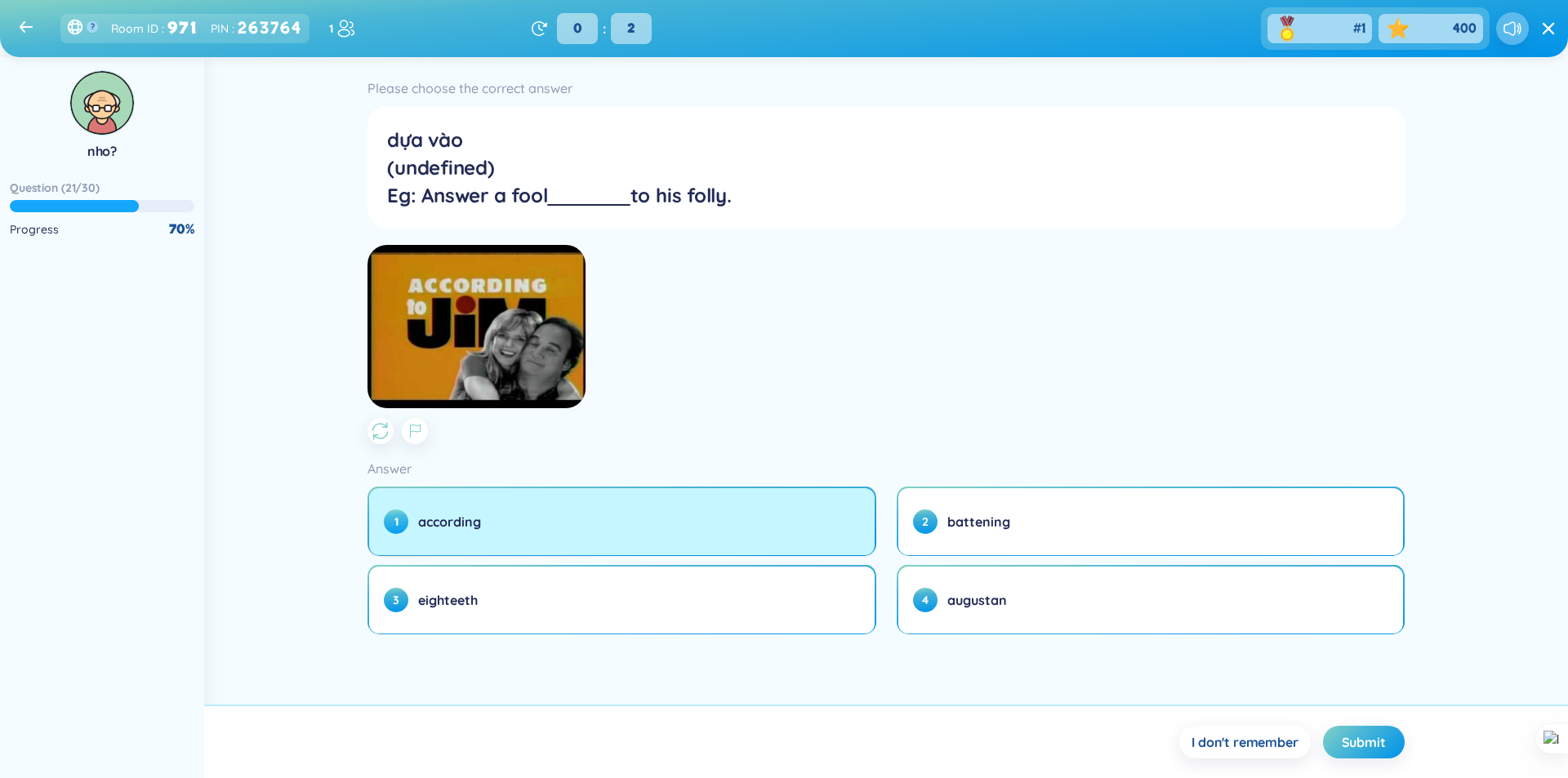
click at [700, 541] on button "1 according" at bounding box center [621, 521] width 505 height 67
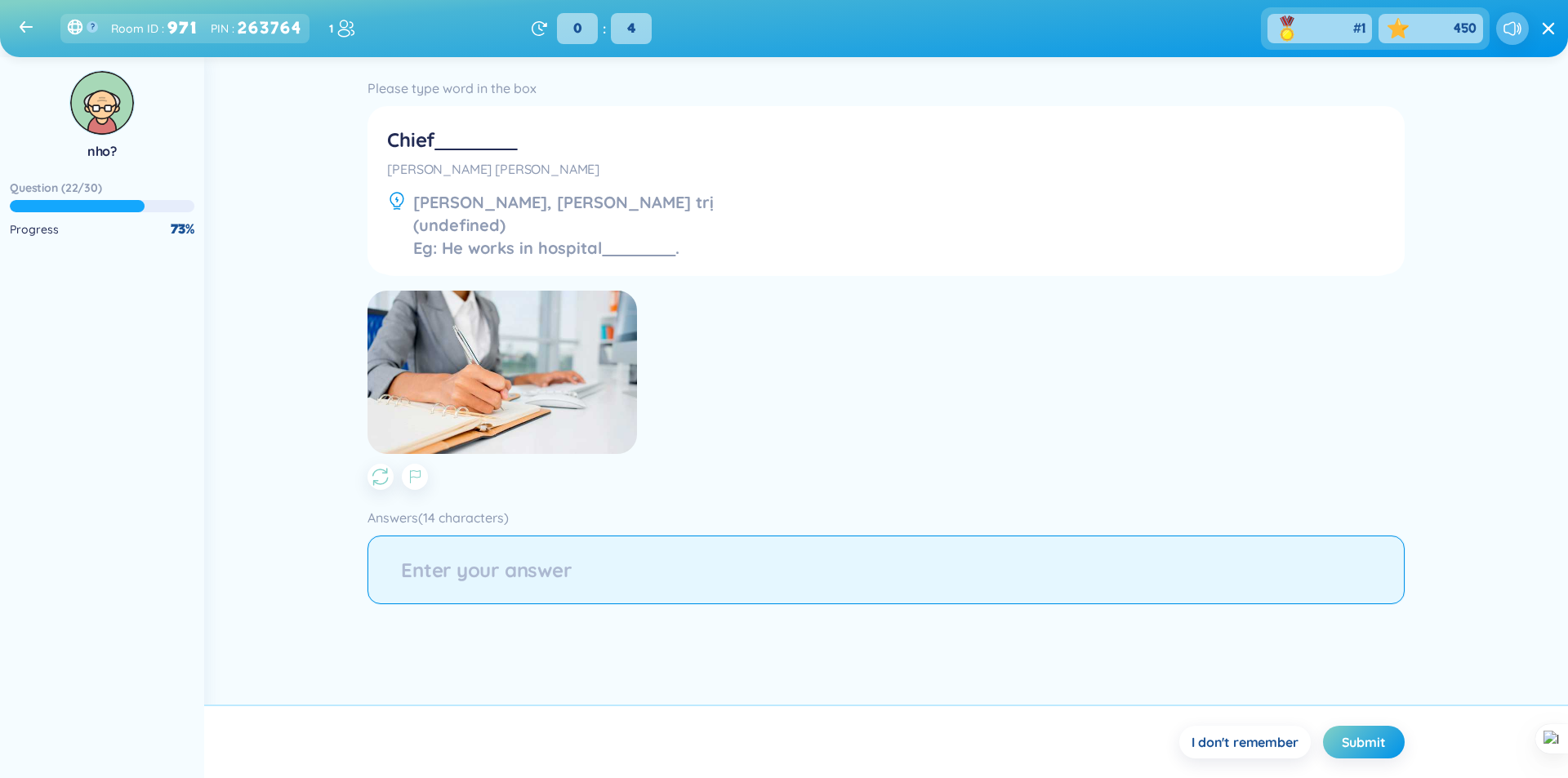
click at [629, 581] on input "string" at bounding box center [886, 570] width 1037 height 69
type input "ac"
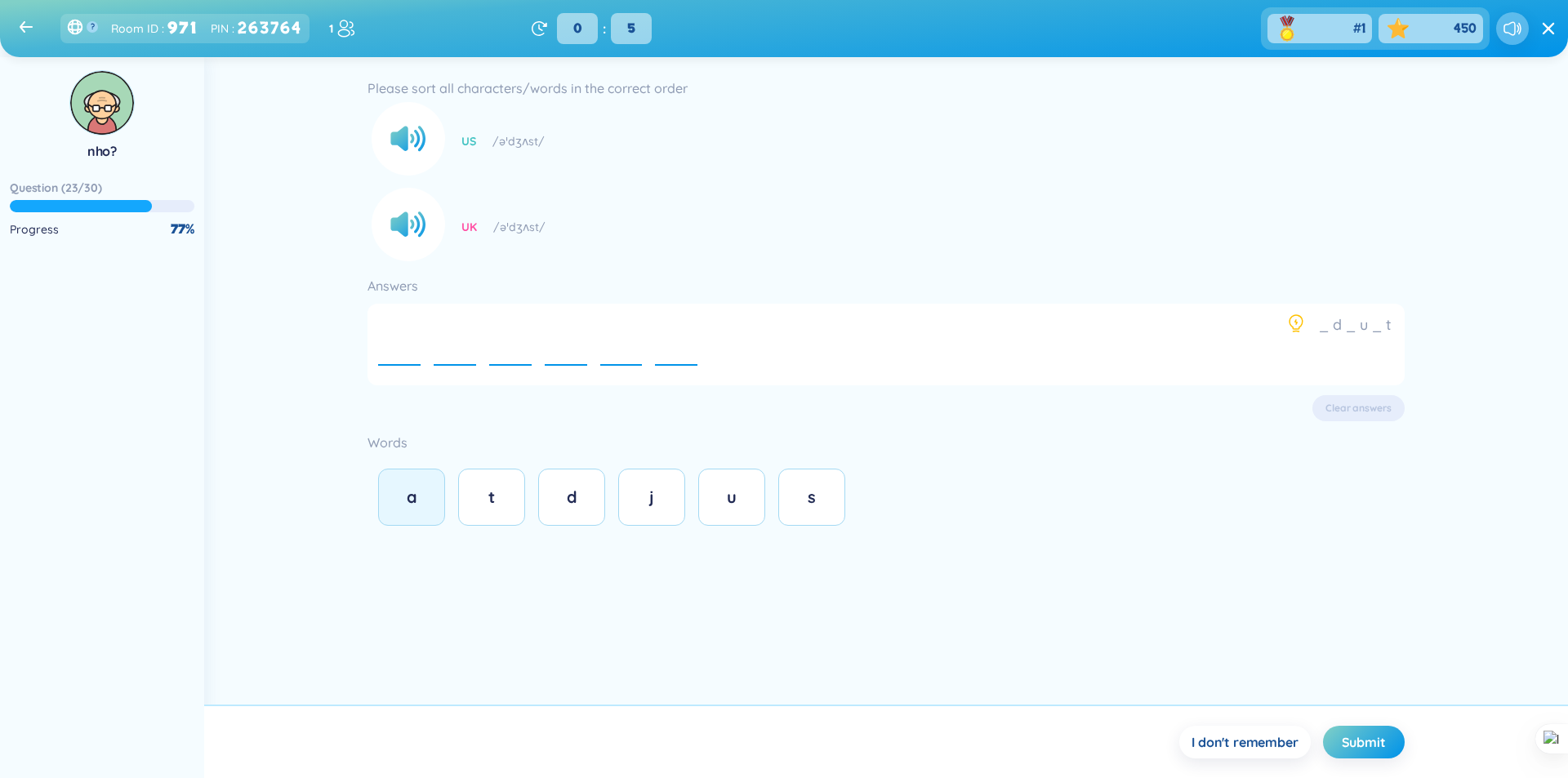
click at [417, 492] on span "a" at bounding box center [411, 497] width 10 height 21
click at [572, 496] on span "d" at bounding box center [572, 497] width 10 height 21
click at [671, 503] on button "j" at bounding box center [651, 497] width 67 height 57
drag, startPoint x: 750, startPoint y: 503, endPoint x: 785, endPoint y: 503, distance: 35.0
click at [752, 503] on button "u" at bounding box center [731, 497] width 67 height 57
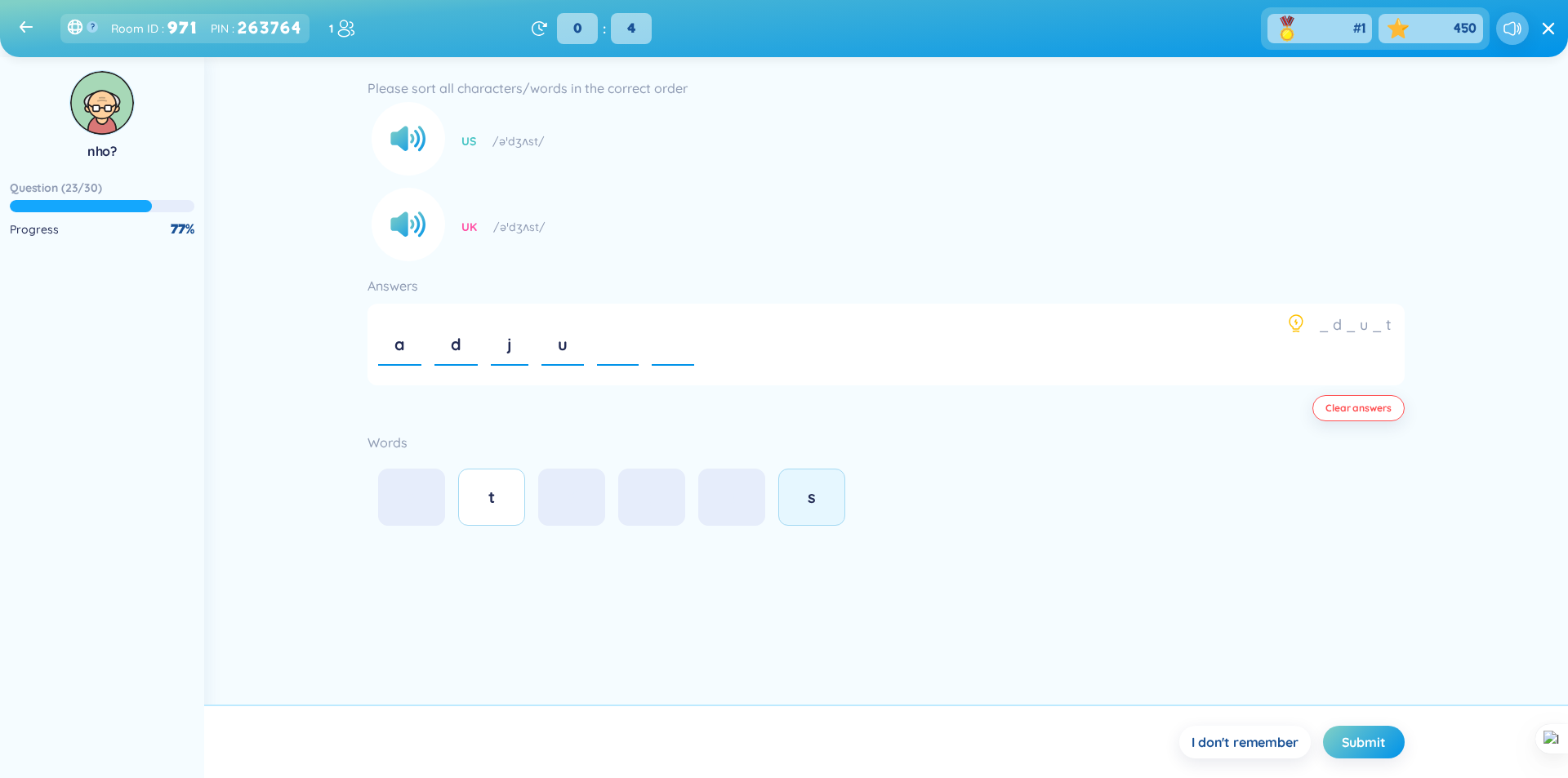
click at [800, 503] on div "s" at bounding box center [812, 498] width 33 height 23
click at [484, 518] on button "t" at bounding box center [491, 497] width 67 height 57
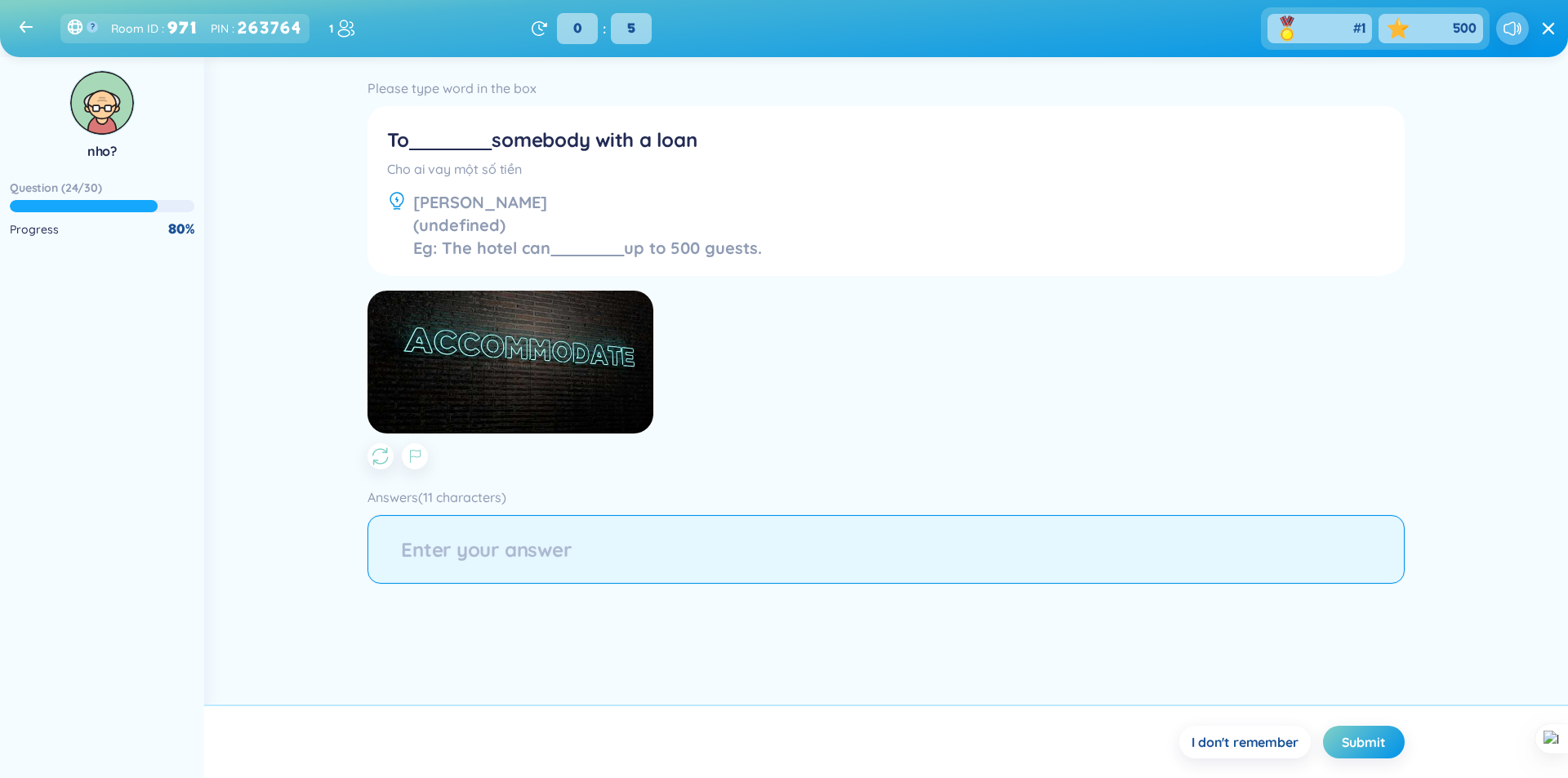
click at [588, 561] on input "string" at bounding box center [886, 549] width 1037 height 69
type input "ad"
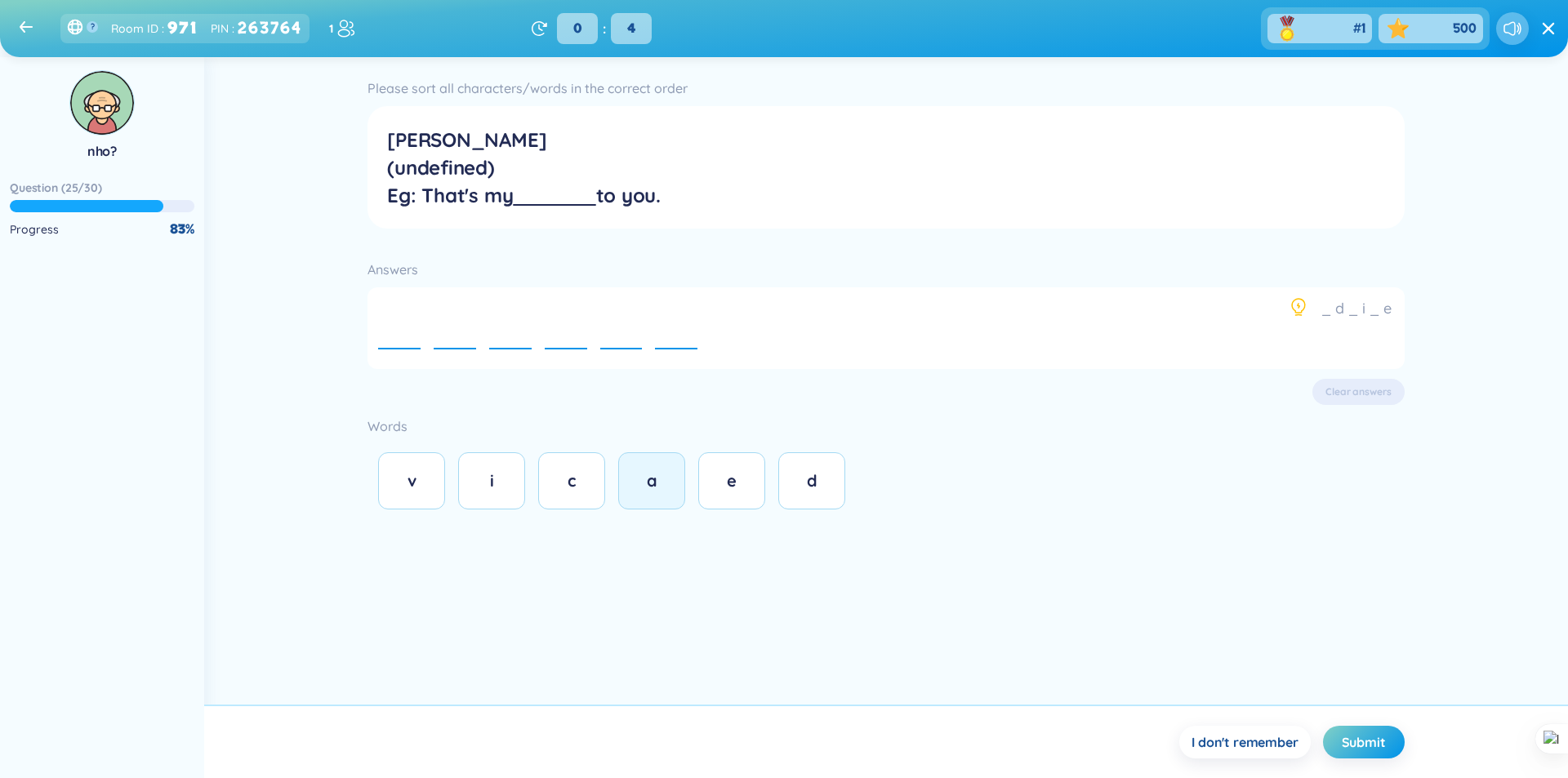
click at [676, 481] on button "a" at bounding box center [651, 481] width 67 height 57
drag, startPoint x: 803, startPoint y: 480, endPoint x: 784, endPoint y: 480, distance: 19.0
click at [804, 480] on div "d" at bounding box center [812, 481] width 33 height 23
drag, startPoint x: 412, startPoint y: 483, endPoint x: 459, endPoint y: 476, distance: 47.5
click at [415, 483] on span "v" at bounding box center [412, 481] width 9 height 21
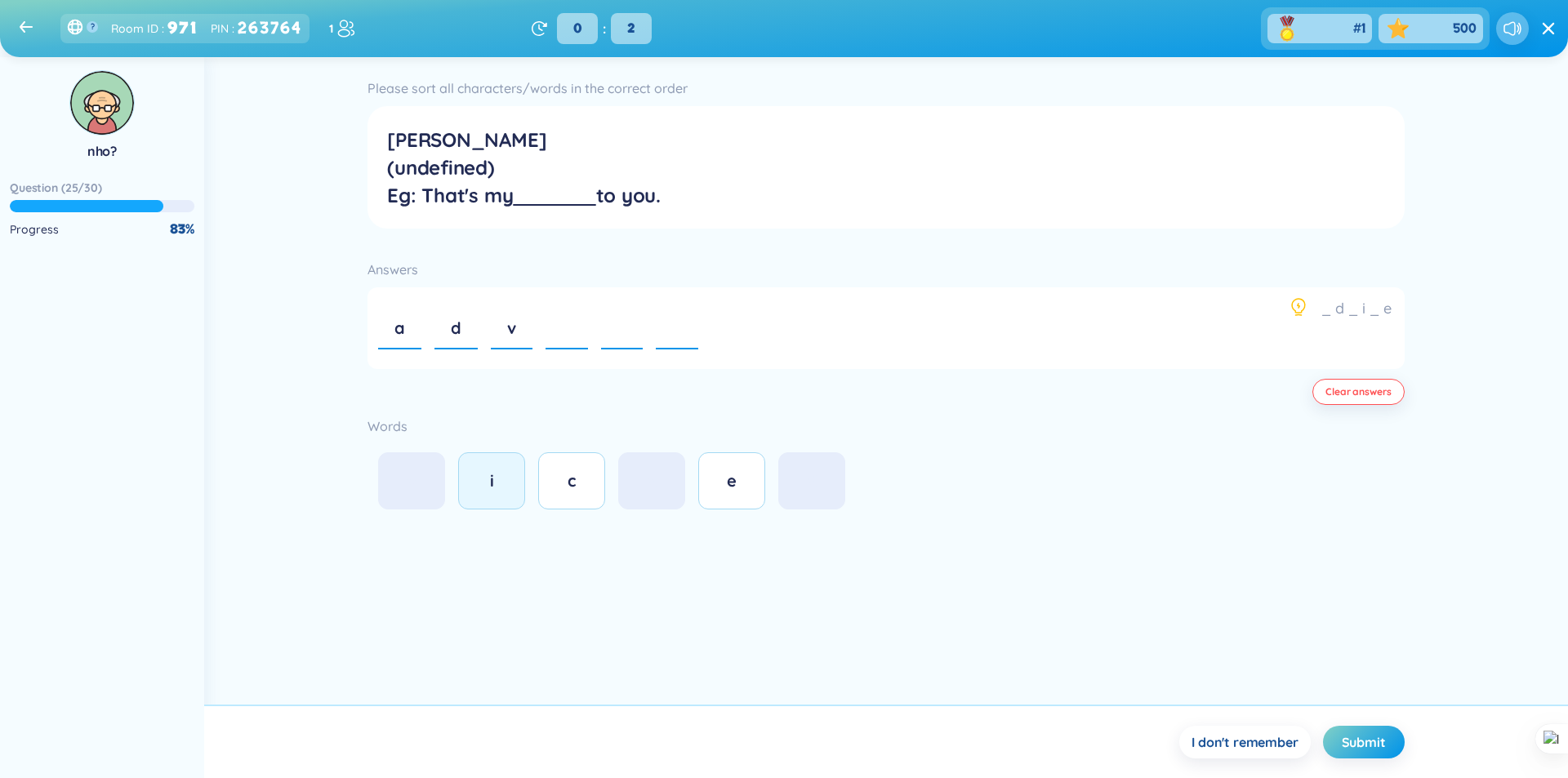
click at [483, 473] on div "i" at bounding box center [491, 481] width 33 height 23
drag, startPoint x: 588, startPoint y: 489, endPoint x: 647, endPoint y: 486, distance: 59.1
click at [589, 489] on button "c" at bounding box center [571, 481] width 67 height 57
click at [708, 484] on button "e" at bounding box center [731, 481] width 67 height 57
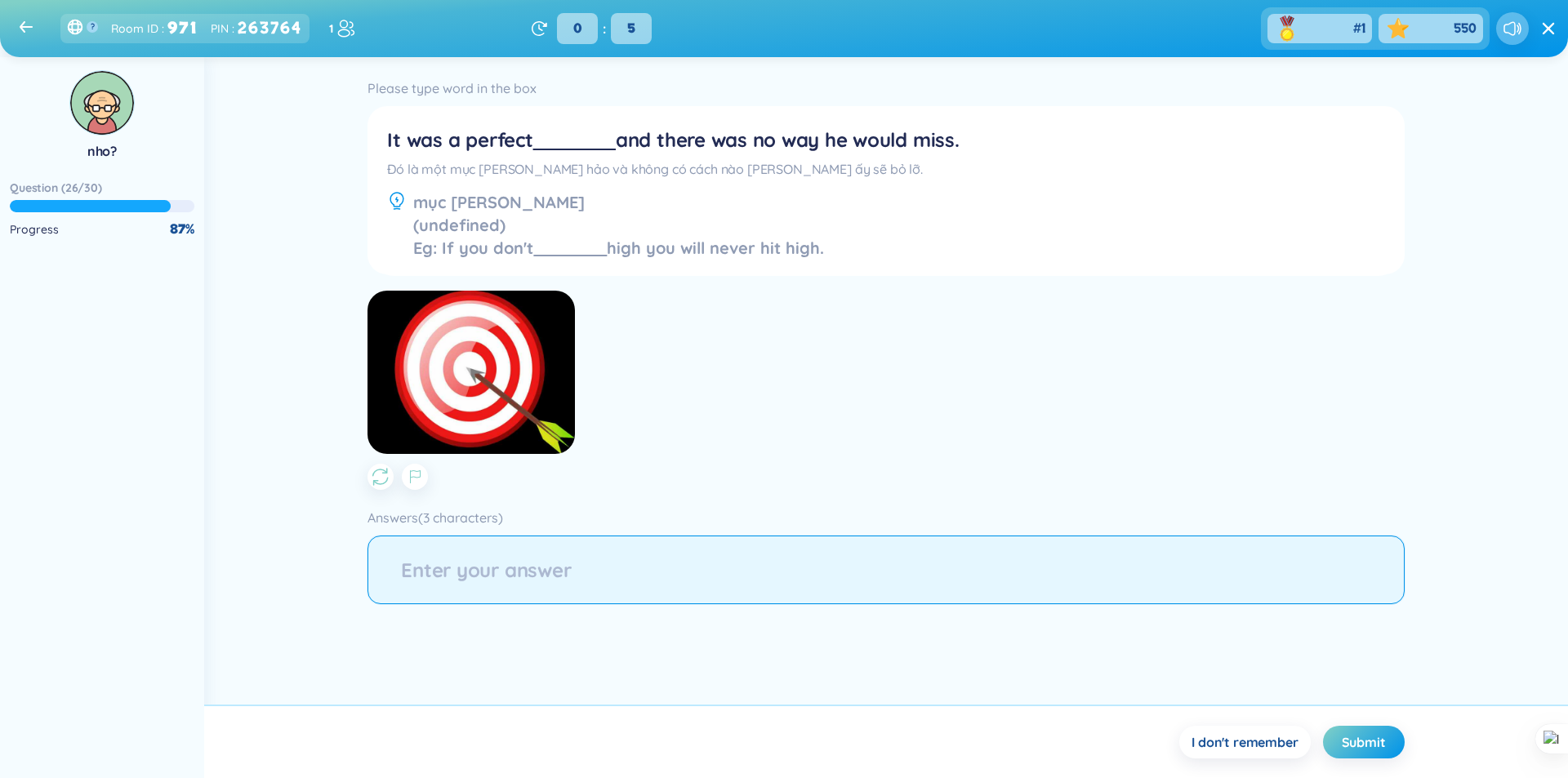
click at [561, 579] on input "string" at bounding box center [886, 570] width 1037 height 69
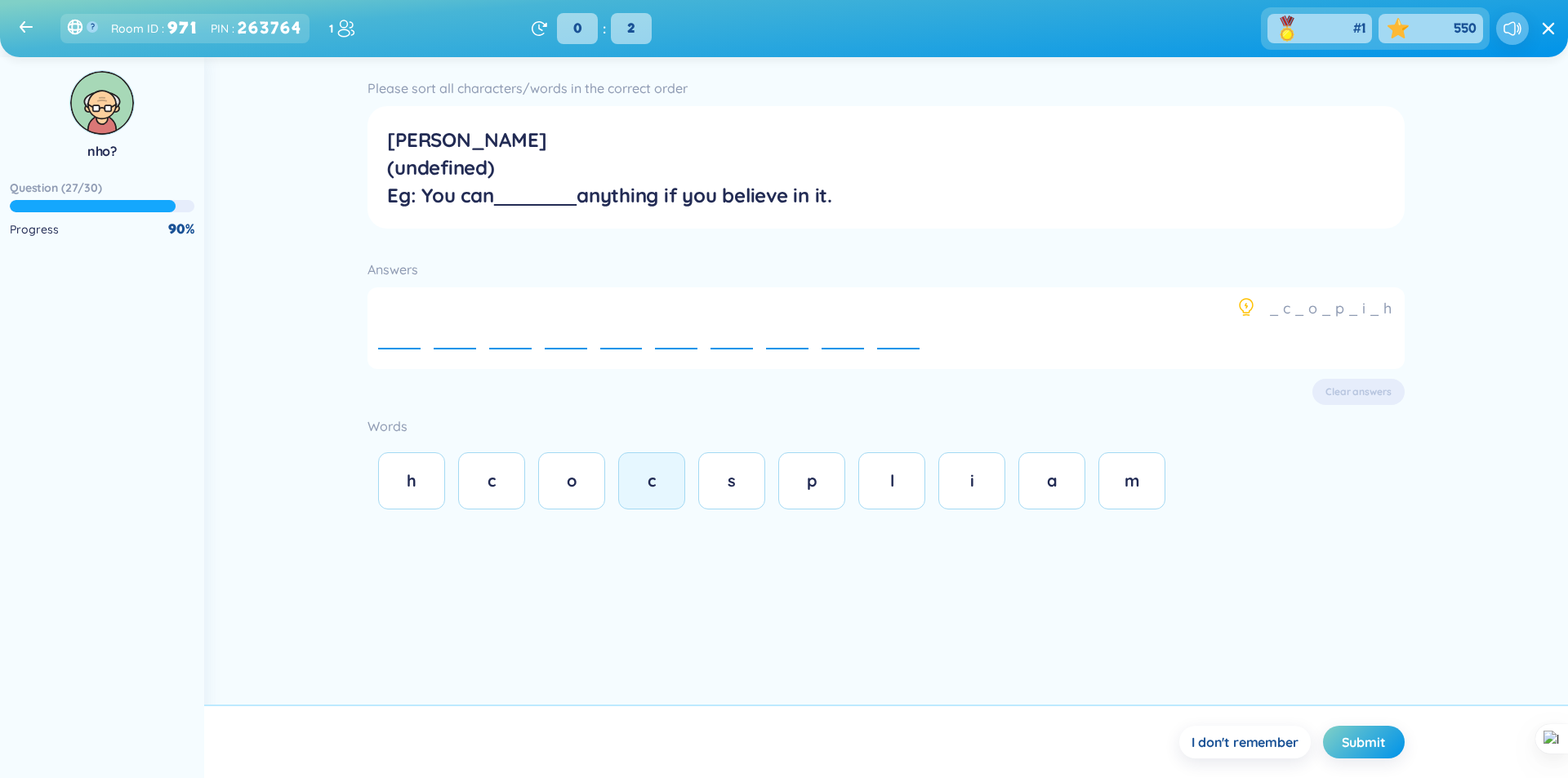
click at [654, 489] on span "c" at bounding box center [651, 481] width 8 height 21
click at [584, 484] on div "o" at bounding box center [571, 481] width 33 height 23
click at [1125, 499] on button "m" at bounding box center [1132, 481] width 67 height 57
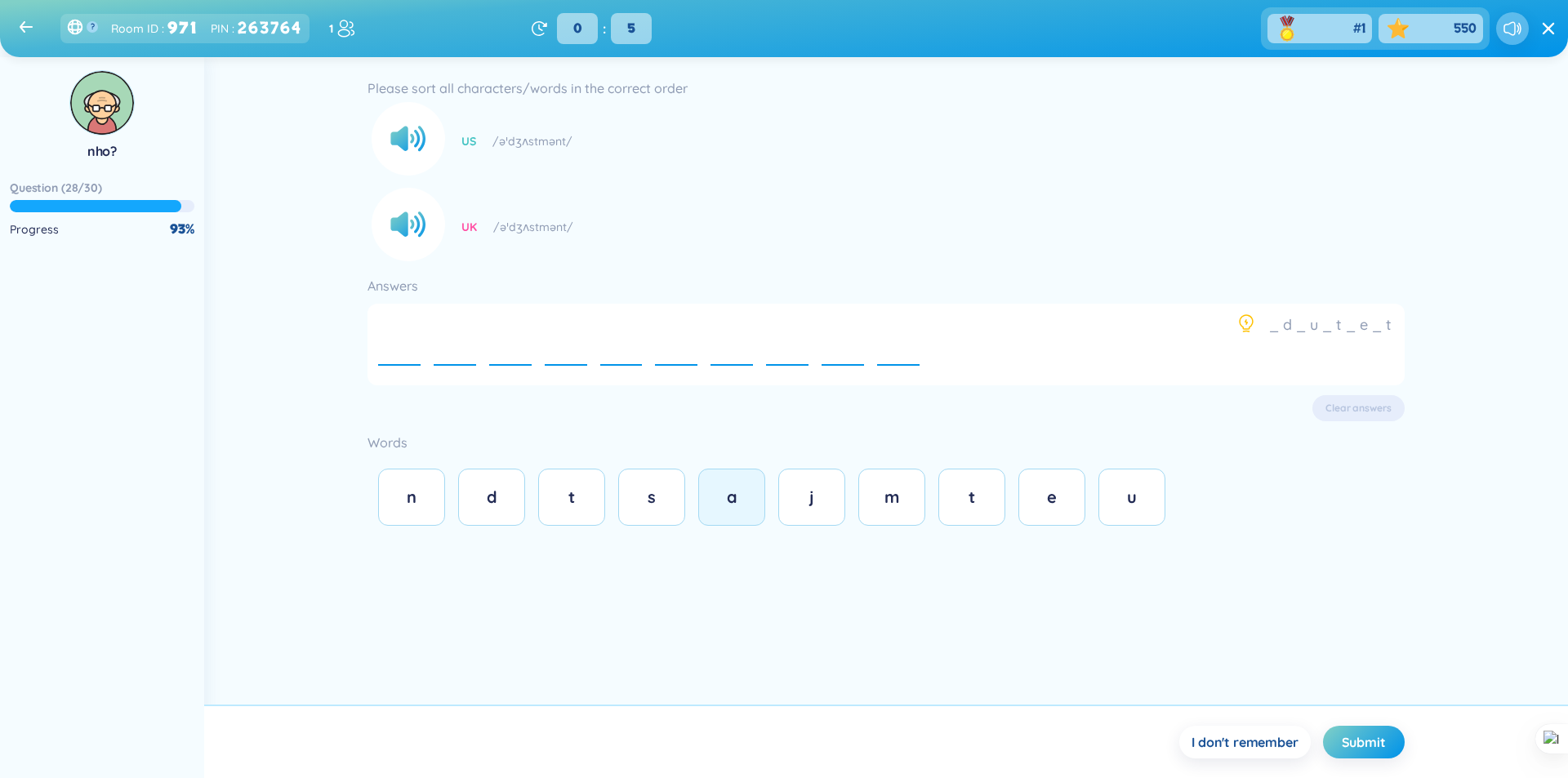
click at [713, 495] on button "a" at bounding box center [731, 497] width 67 height 57
click at [485, 493] on div "d" at bounding box center [491, 498] width 33 height 23
drag, startPoint x: 822, startPoint y: 503, endPoint x: 847, endPoint y: 504, distance: 25.0
click at [824, 504] on div "j" at bounding box center [812, 498] width 33 height 23
click at [1098, 504] on div "n d t s a j m t e u" at bounding box center [886, 497] width 1037 height 72
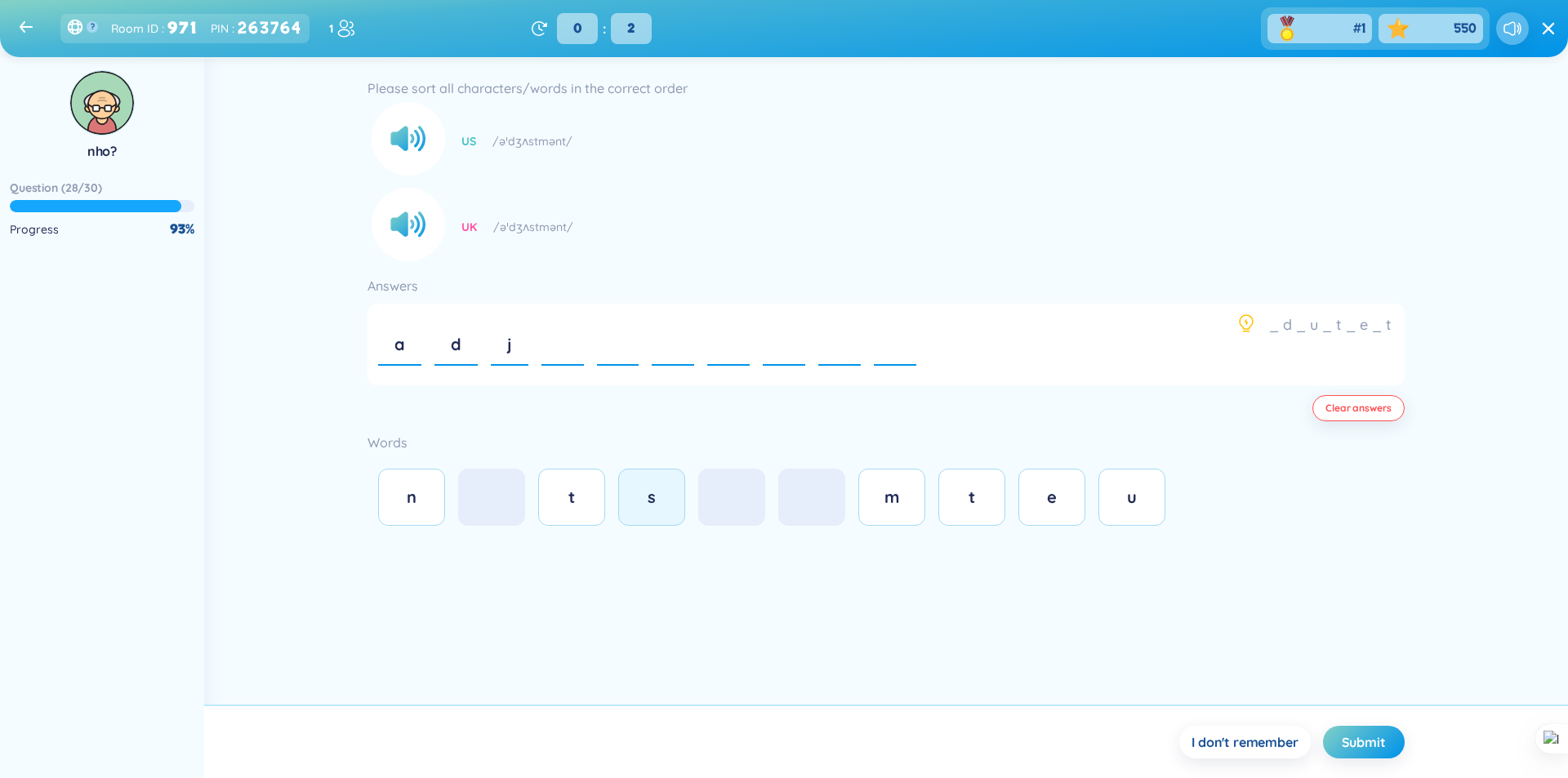
click at [647, 510] on button "s" at bounding box center [651, 497] width 67 height 57
drag, startPoint x: 581, startPoint y: 500, endPoint x: 757, endPoint y: 500, distance: 176.0
click at [592, 500] on button "t" at bounding box center [571, 497] width 67 height 57
click at [886, 499] on div "m" at bounding box center [892, 498] width 33 height 23
drag, startPoint x: 1069, startPoint y: 517, endPoint x: 594, endPoint y: 504, distance: 475.2
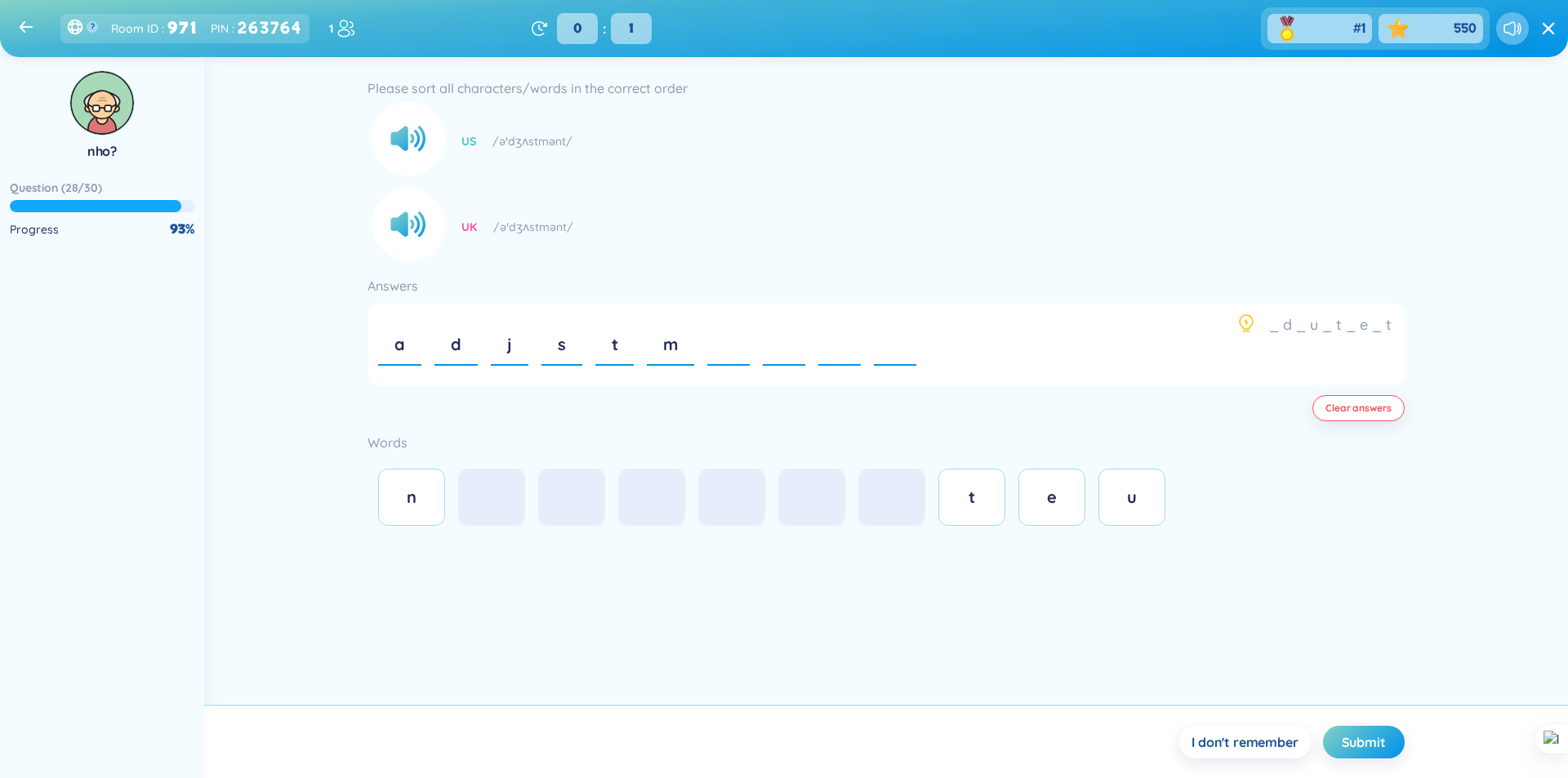
click at [1060, 517] on button "e" at bounding box center [1052, 497] width 67 height 57
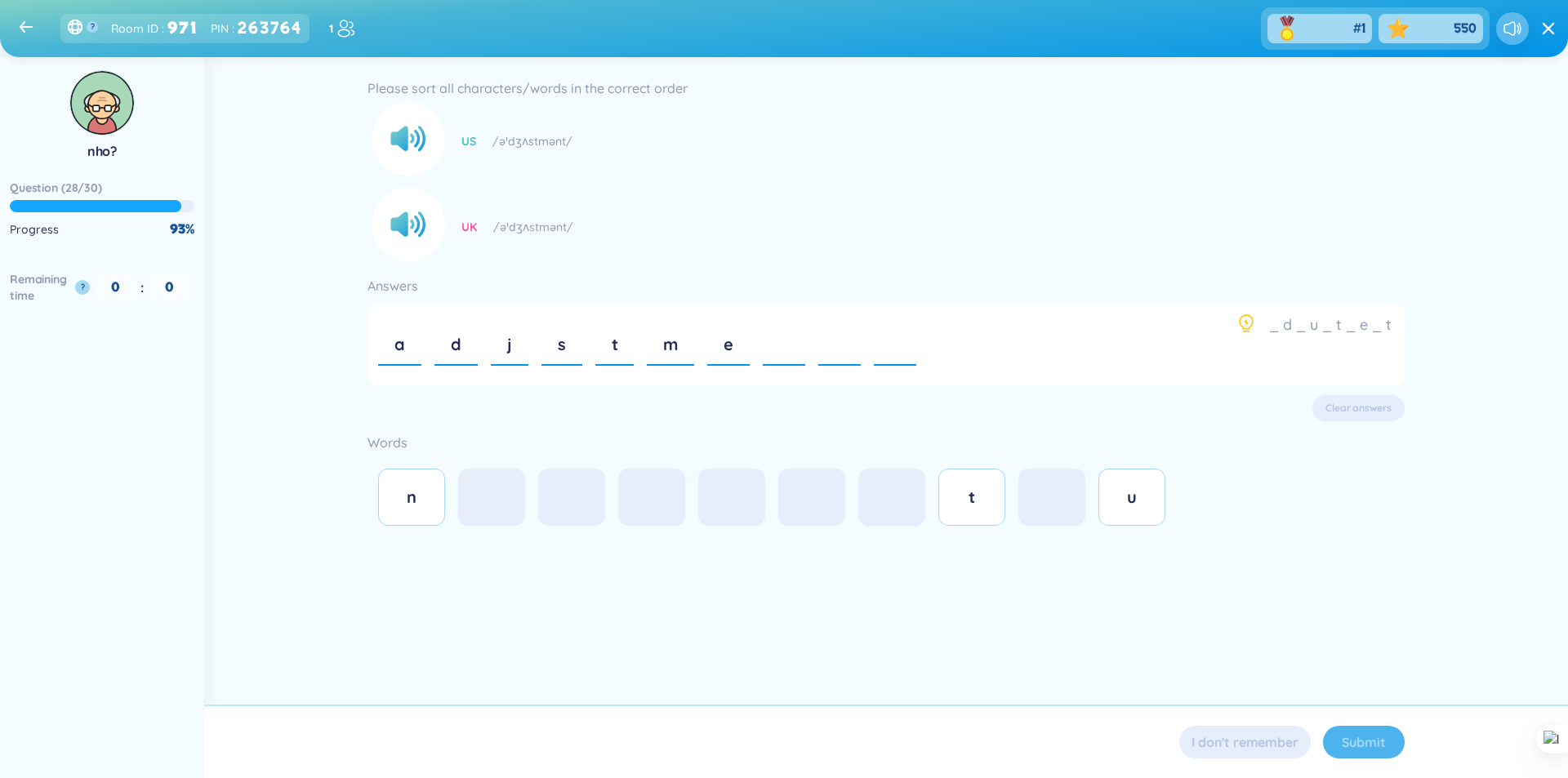
drag, startPoint x: 406, startPoint y: 505, endPoint x: 862, endPoint y: 505, distance: 456.0
click at [424, 505] on div "n" at bounding box center [411, 498] width 33 height 23
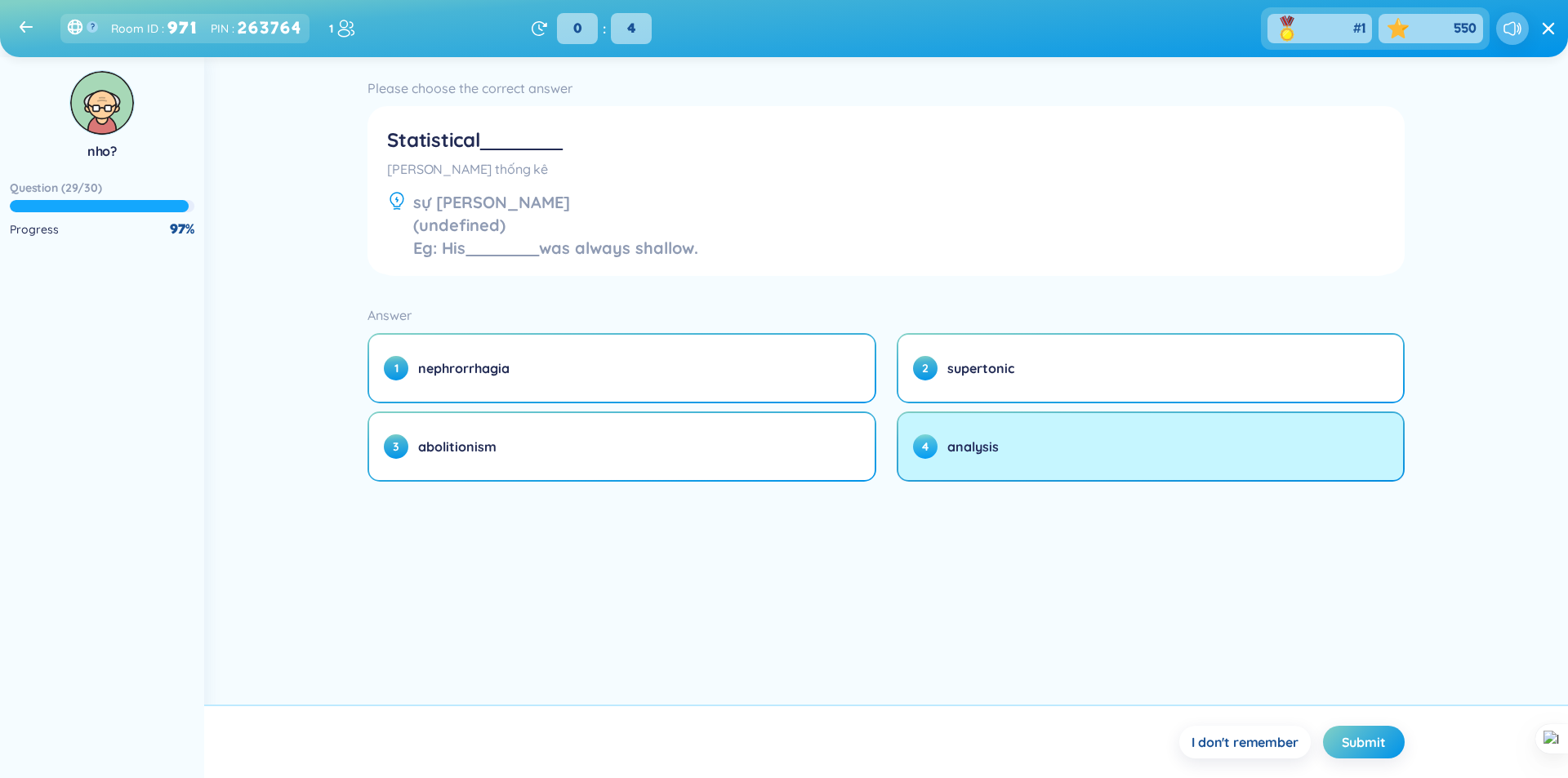
click at [1044, 441] on button "4 analysis" at bounding box center [1150, 446] width 505 height 67
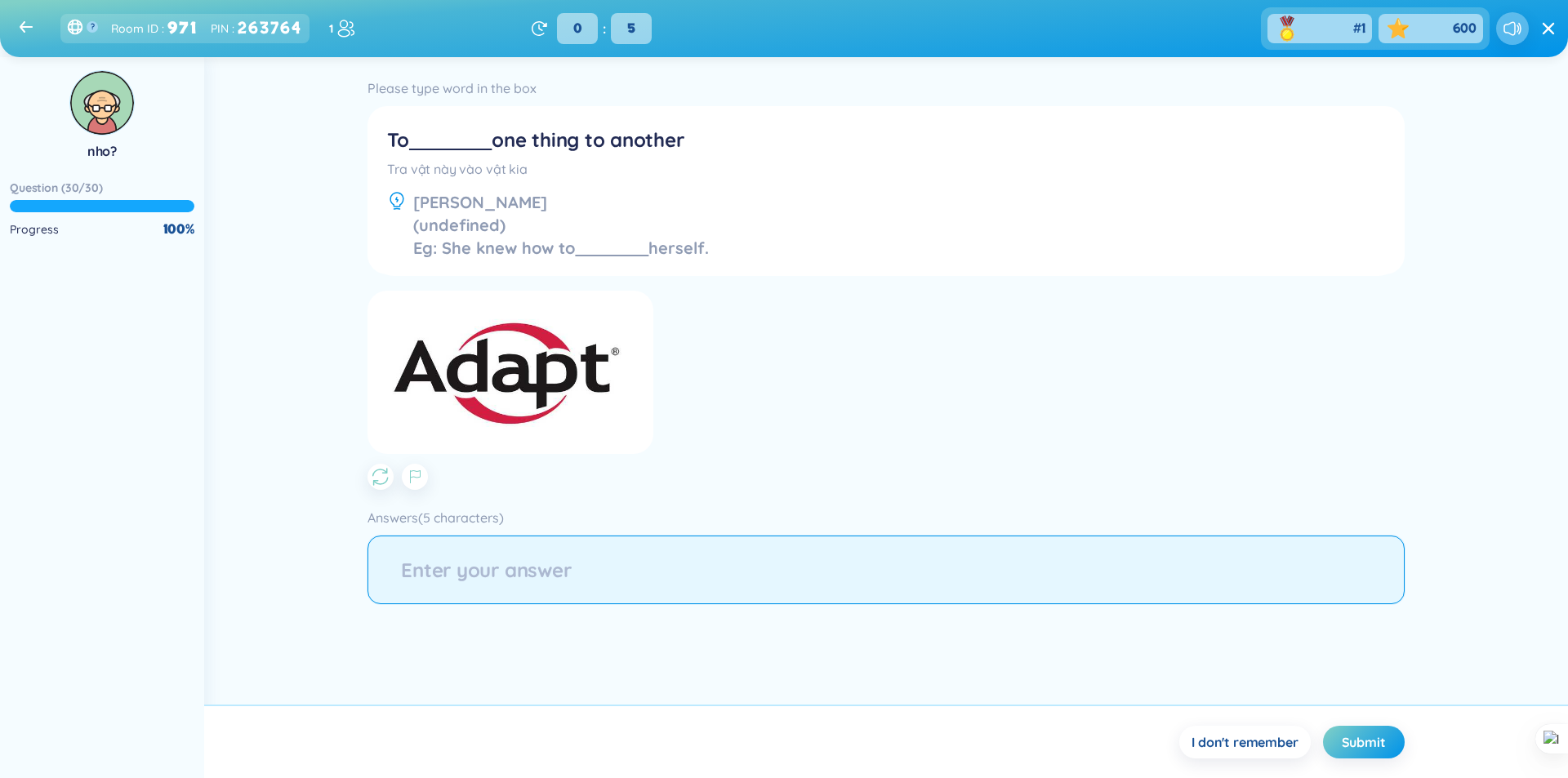
click at [930, 540] on input "string" at bounding box center [886, 570] width 1037 height 69
type input "adapt"
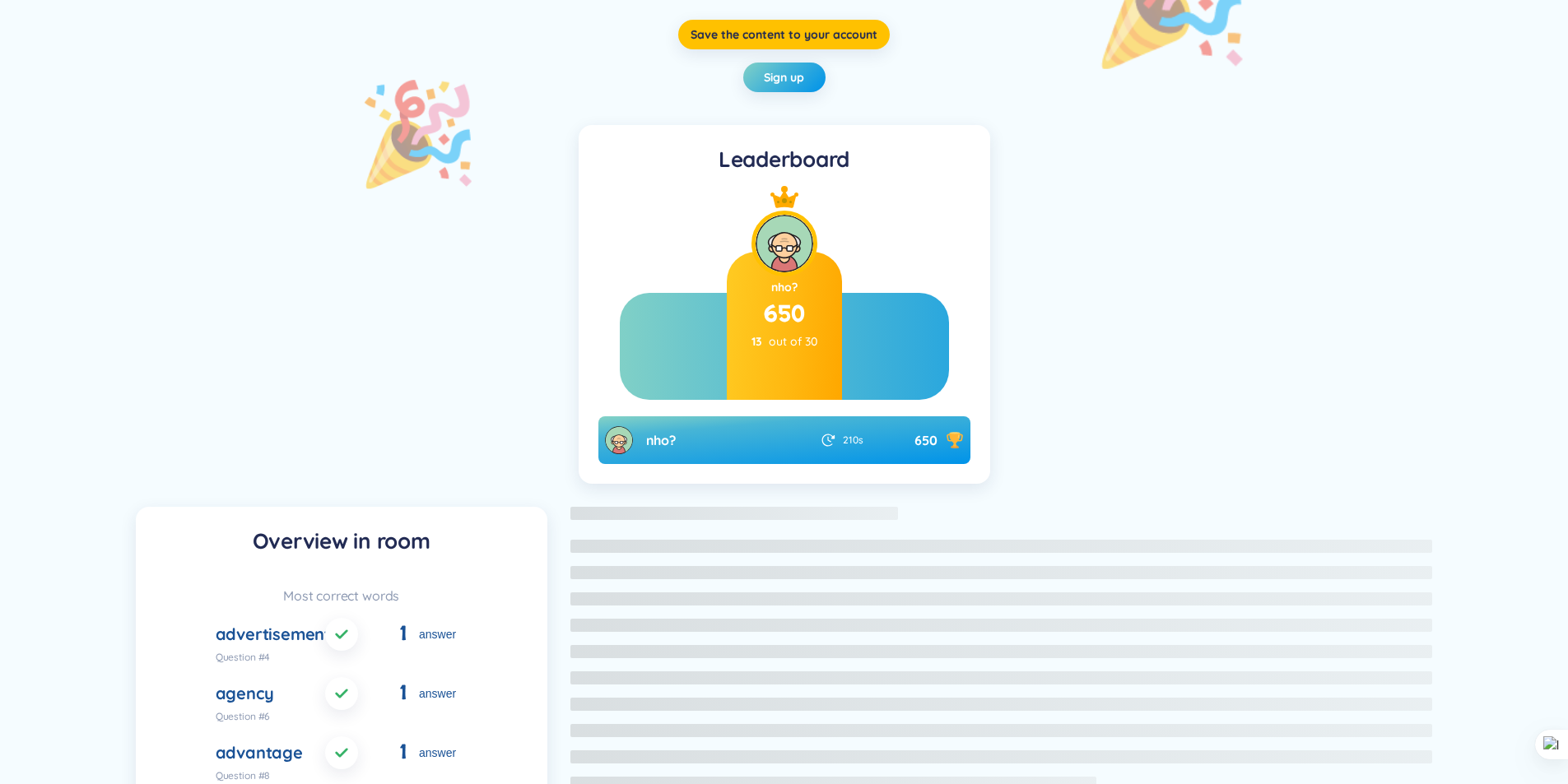
scroll to position [30, 0]
